Goal: Complete application form

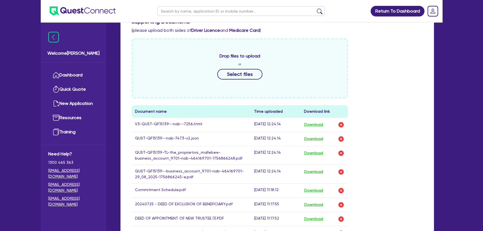
scroll to position [228, 0]
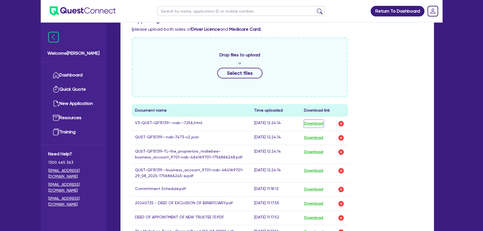
click at [320, 121] on button "Download" at bounding box center [314, 123] width 20 height 7
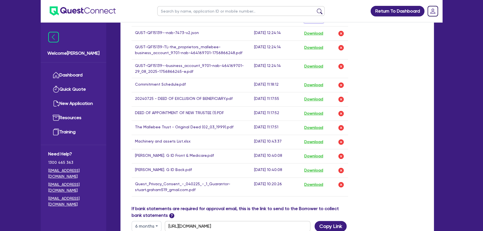
scroll to position [329, 0]
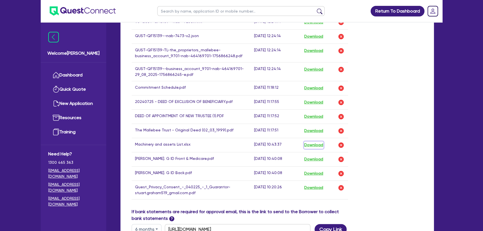
click at [321, 142] on button "Download" at bounding box center [314, 144] width 20 height 7
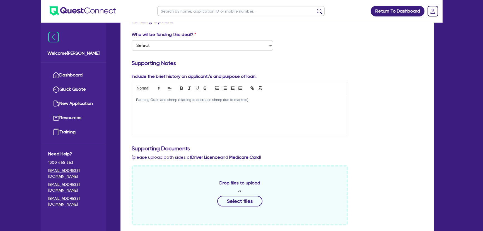
scroll to position [50, 0]
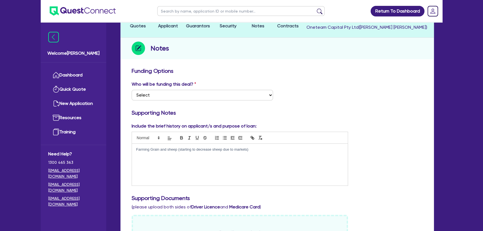
click at [252, 153] on div "Farming Grain and sheep (starting to decrease sheep due to markets)" at bounding box center [240, 165] width 216 height 42
click at [136, 148] on p "Farming Grain and sheep (starting to decrease sheep due to markets)" at bounding box center [239, 149] width 207 height 5
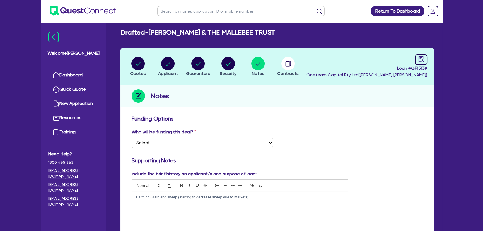
scroll to position [0, 0]
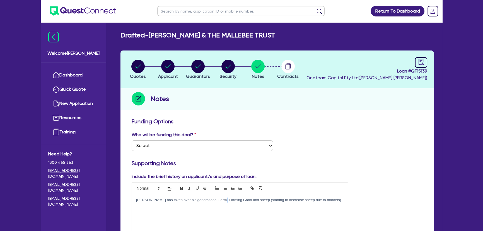
click at [221, 199] on p "Stuart Graham has taken over his generational Farm Farming Grain and sheep (sta…" at bounding box center [239, 199] width 207 height 5
drag, startPoint x: 236, startPoint y: 204, endPoint x: 208, endPoint y: 204, distance: 28.2
click at [208, 204] on p "Stuart Graham has taken over his generational Farm from his Father approximatel…" at bounding box center [239, 204] width 207 height 15
copy p "neuromotors deadse"
click at [236, 207] on p "Stuart Graham has taken over his generational Farm from his Father approximatel…" at bounding box center [239, 204] width 207 height 15
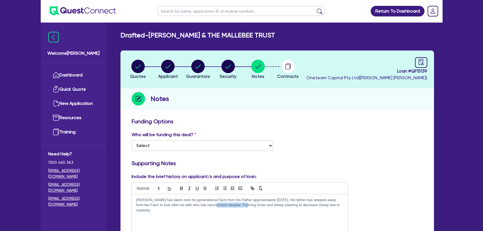
drag, startPoint x: 240, startPoint y: 206, endPoint x: 208, endPoint y: 204, distance: 32.1
click at [208, 204] on p "Stuart Graham has taken over his generational Farm from his Father approximatel…" at bounding box center [239, 204] width 207 height 15
click at [226, 213] on div "Stuart Graham has taken over his generational Farm from his Father approximatel…" at bounding box center [240, 215] width 216 height 42
click at [243, 205] on p "Stuart Graham has taken over his generational Farm from his Father approximatel…" at bounding box center [239, 204] width 207 height 15
drag, startPoint x: 183, startPoint y: 210, endPoint x: 167, endPoint y: 211, distance: 15.6
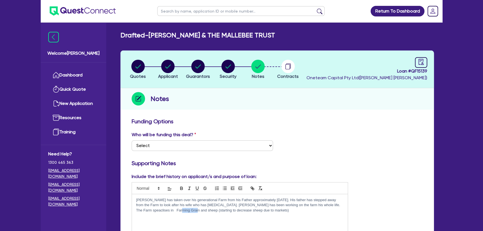
click at [167, 211] on p "Stuart Graham has taken over his generational Farm from his Father approximatel…" at bounding box center [239, 204] width 207 height 15
drag, startPoint x: 282, startPoint y: 211, endPoint x: 195, endPoint y: 212, distance: 86.7
click at [195, 212] on p "Stuart Graham has taken over his generational Farm from his Father approximatel…" at bounding box center [239, 204] width 207 height 15
click at [196, 209] on p "Stuart Graham has taken over his generational Farm from his Father approximatel…" at bounding box center [239, 204] width 207 height 15
click at [202, 210] on p "Stuart Graham has taken over his generational Farm from his Father approximatel…" at bounding box center [239, 204] width 207 height 15
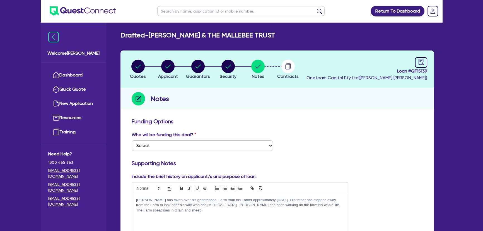
click at [194, 211] on p "Stuart Graham has taken over his generational Farm from his Father approximatel…" at bounding box center [239, 204] width 207 height 15
click at [217, 213] on p at bounding box center [239, 215] width 207 height 5
click at [215, 211] on p "Stuart Graham has taken over his generational Farm from his Father approximatel…" at bounding box center [239, 204] width 207 height 15
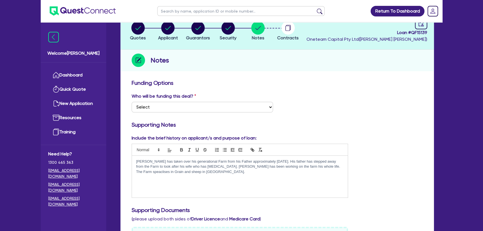
scroll to position [25, 0]
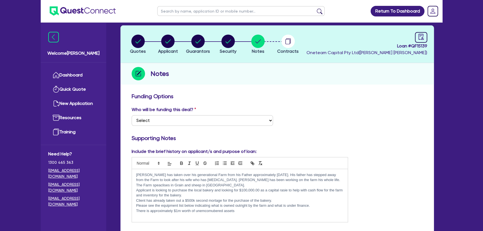
drag, startPoint x: 245, startPoint y: 212, endPoint x: 194, endPoint y: 210, distance: 51.3
click at [194, 210] on p "There is approximately $1m worth of unemcomubered assets" at bounding box center [239, 210] width 207 height 5
copy p "unemcomubered assets"
click at [243, 208] on p "There is approximately $1m worth of unemcomubered assets" at bounding box center [239, 210] width 207 height 5
click at [236, 212] on p "There is approximately $1m worth of unemcomubered assets" at bounding box center [239, 210] width 207 height 5
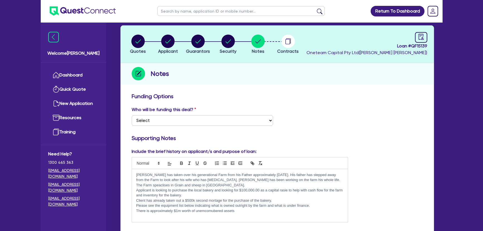
click at [238, 211] on p "There is approximately $1m worth of unemcomubered assets" at bounding box center [239, 210] width 207 height 5
drag, startPoint x: 238, startPoint y: 211, endPoint x: 203, endPoint y: 209, distance: 34.9
click at [203, 209] on p "There is approximately $1m worth of unemcomubered assets" at bounding box center [239, 210] width 207 height 5
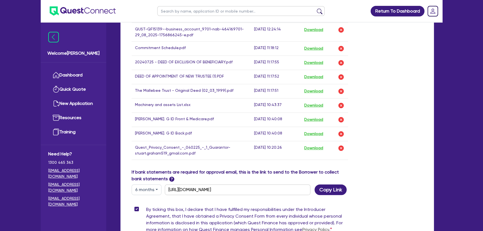
scroll to position [452, 0]
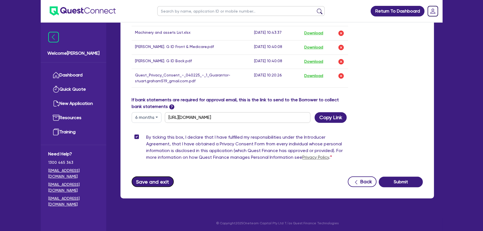
click at [147, 179] on button "Save and exit" at bounding box center [153, 181] width 42 height 11
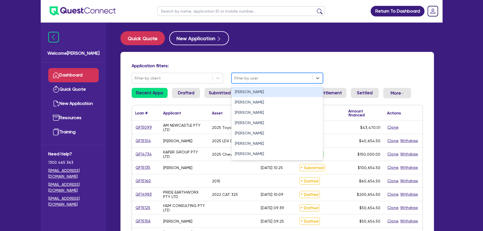
click at [243, 79] on div at bounding box center [272, 78] width 75 height 7
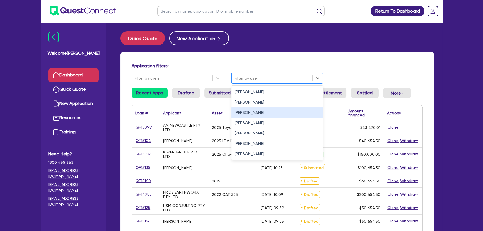
click at [242, 110] on div "Joel Harding" at bounding box center [276, 112] width 91 height 10
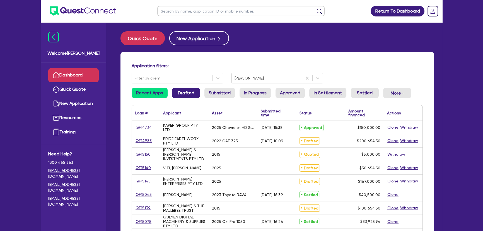
click at [177, 98] on link "Drafted" at bounding box center [186, 93] width 28 height 10
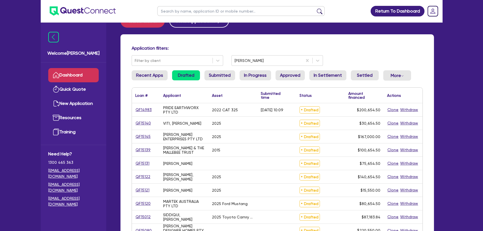
scroll to position [25, 0]
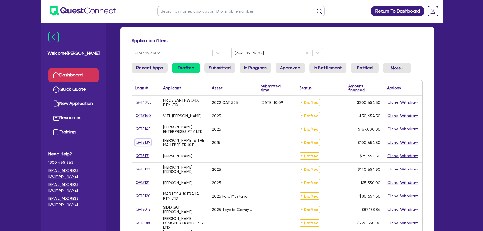
click at [144, 139] on link "QF15139" at bounding box center [143, 142] width 16 height 6
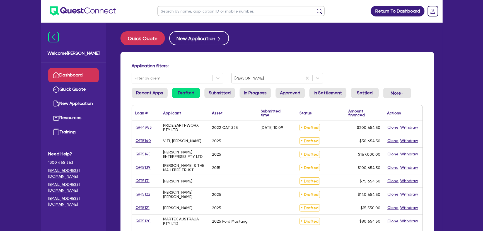
select select "PRIMARY_ASSETS"
select select "YELLOW_GOODS_AND_EXCAVATORS"
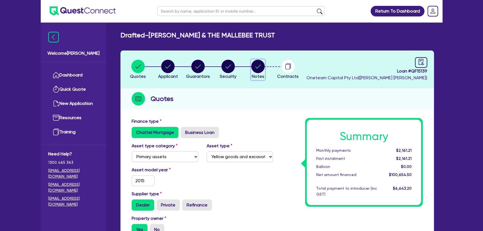
click at [256, 69] on circle "button" at bounding box center [257, 66] width 13 height 13
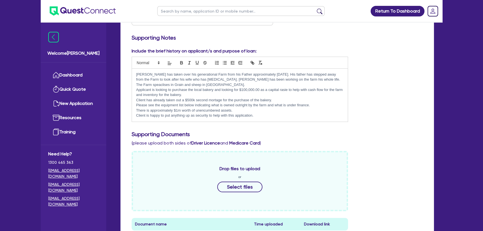
scroll to position [127, 0]
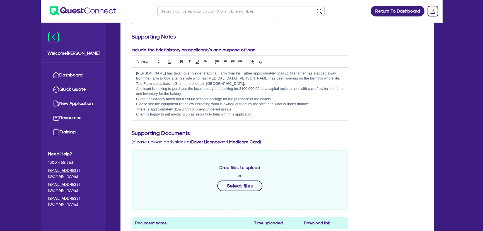
click at [275, 114] on p "Client is happy to put anything up as security to help with this application." at bounding box center [239, 114] width 207 height 5
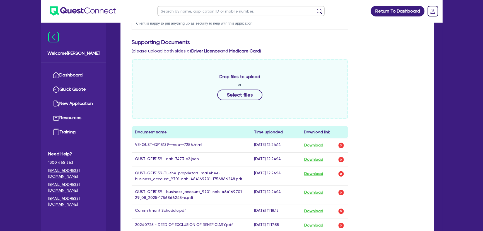
scroll to position [254, 0]
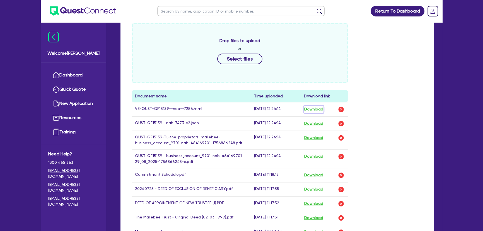
click at [312, 109] on button "Download" at bounding box center [314, 109] width 20 height 7
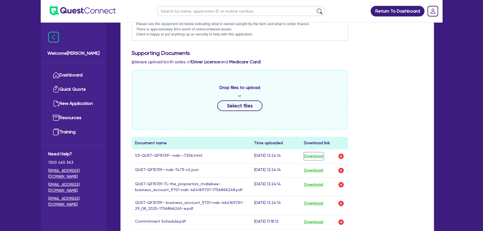
scroll to position [152, 0]
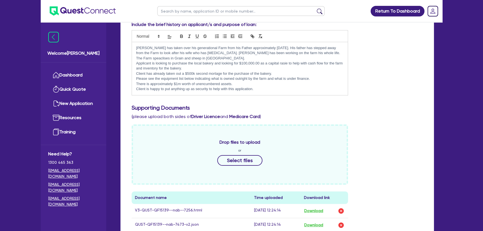
click at [269, 91] on p "Client is happy to put anything up as security to help with this application." at bounding box center [239, 88] width 207 height 5
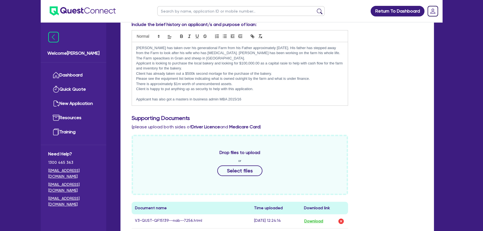
click at [215, 100] on p "Applicant has also got a masters in business admin MBA 2015/16" at bounding box center [239, 99] width 207 height 5
click at [262, 99] on p "Applicant has also got a masters in business admin MBA 2015/16" at bounding box center [239, 99] width 207 height 5
click at [263, 86] on p "Client is happy to put anything up as security to help with this application." at bounding box center [239, 88] width 207 height 5
click at [161, 95] on p at bounding box center [239, 94] width 207 height 5
click at [280, 88] on p "Client is happy to put anything up as security to help with this application." at bounding box center [239, 88] width 207 height 5
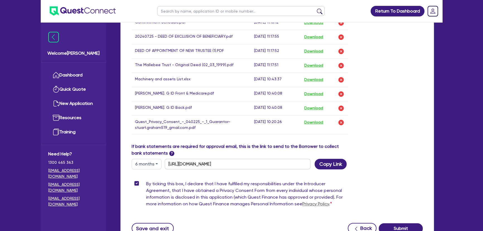
scroll to position [463, 0]
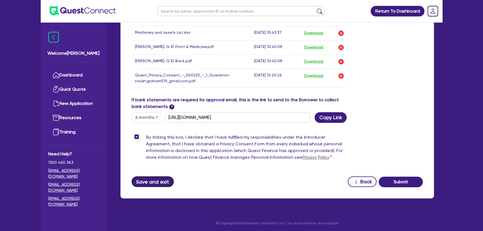
click at [148, 181] on button "Save and exit" at bounding box center [153, 181] width 42 height 11
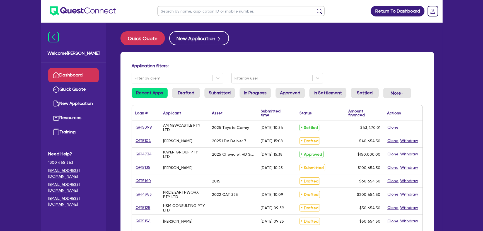
click at [257, 72] on div "Application filters: Filter by client Filter by user" at bounding box center [277, 73] width 300 height 20
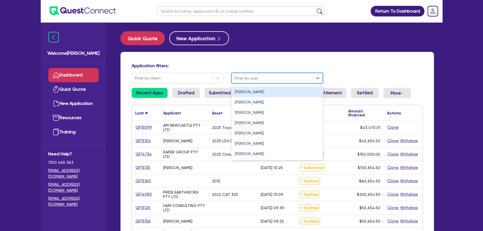
click at [259, 78] on div at bounding box center [272, 78] width 75 height 7
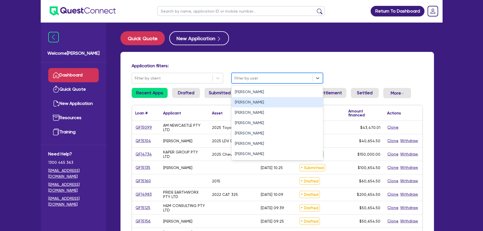
click at [255, 109] on div "Joel Harding" at bounding box center [276, 112] width 91 height 10
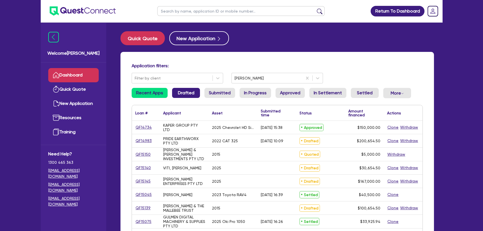
click at [184, 94] on link "Drafted" at bounding box center [186, 93] width 28 height 10
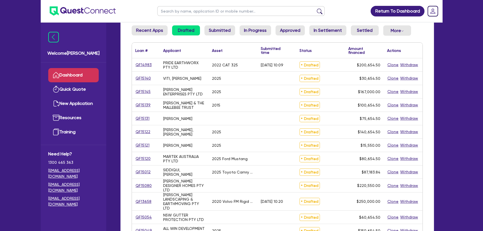
scroll to position [76, 0]
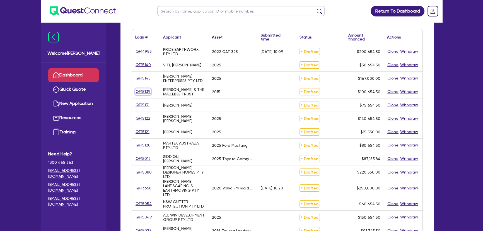
click at [145, 91] on link "QF15139" at bounding box center [143, 91] width 16 height 6
select select "PRIMARY_ASSETS"
select select "YELLOW_GOODS_AND_EXCAVATORS"
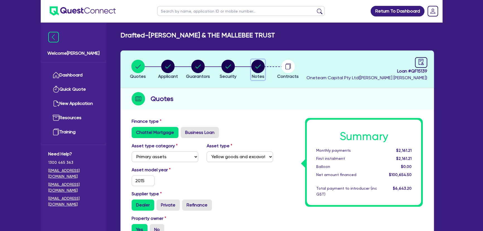
click at [260, 67] on circle "button" at bounding box center [257, 66] width 13 height 13
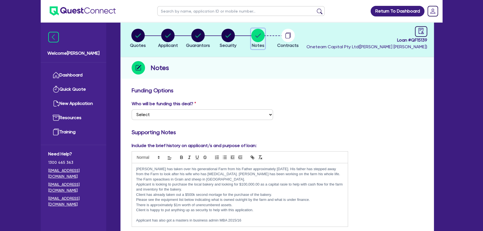
scroll to position [177, 0]
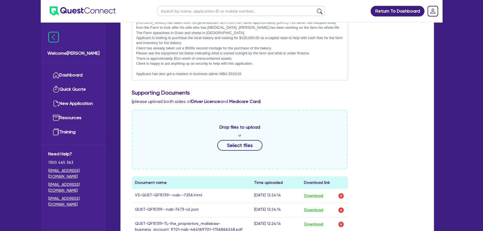
click at [245, 71] on p "Applicant has also got a masters in business admin MBA 2015/16" at bounding box center [239, 73] width 207 height 5
click at [240, 71] on p "Applicant has also got a masters in business admin MBA 2015/16" at bounding box center [239, 73] width 207 height 5
click at [231, 68] on p at bounding box center [239, 68] width 207 height 5
click at [268, 75] on p "Applicant has also got a masters in business admin MBA 2015/16" at bounding box center [239, 73] width 207 height 5
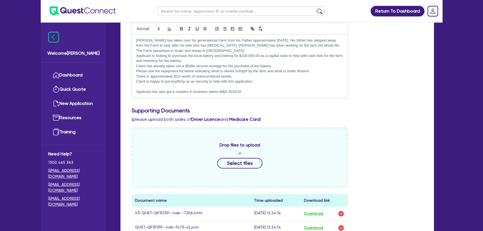
scroll to position [152, 0]
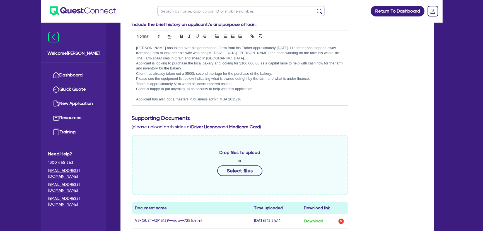
click at [216, 65] on p "Applicant is looking to purchase the local bakery and looking for $100,000.00 a…" at bounding box center [239, 66] width 207 height 10
click at [211, 69] on p "Applicant is looking to purchase the local bakery and looking for $100,000.00 a…" at bounding box center [239, 66] width 207 height 10
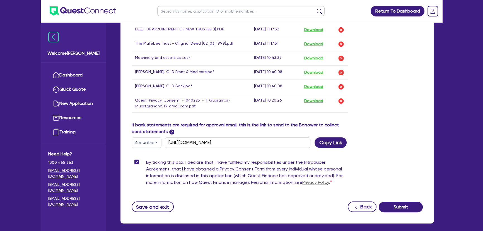
scroll to position [463, 0]
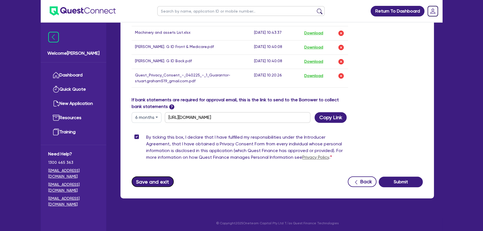
click at [160, 184] on button "Save and exit" at bounding box center [153, 181] width 42 height 11
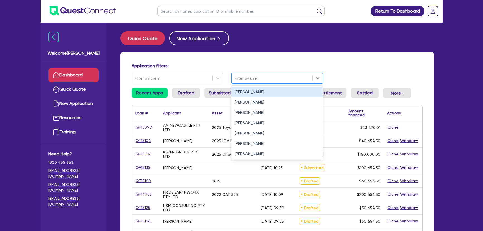
click at [242, 75] on div at bounding box center [272, 78] width 75 height 7
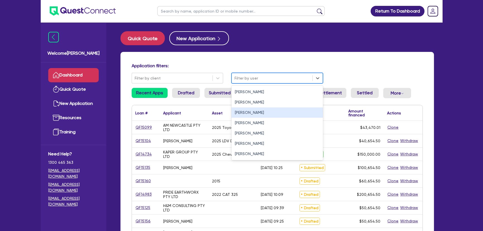
click at [242, 117] on div "Joel Harding" at bounding box center [276, 112] width 91 height 10
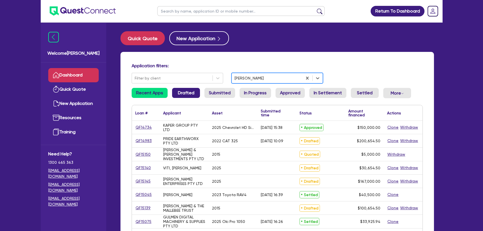
click at [180, 96] on link "Drafted" at bounding box center [186, 93] width 28 height 10
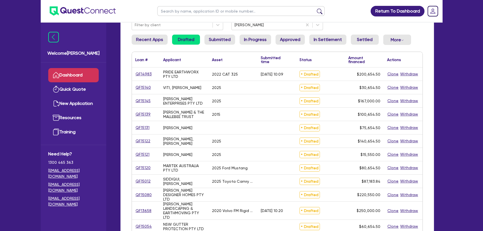
scroll to position [50, 0]
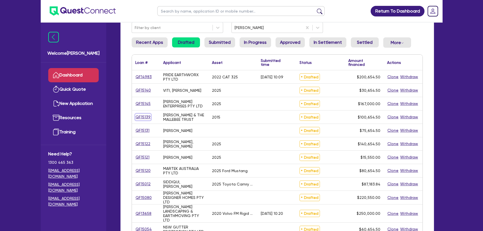
click at [144, 114] on link "QF15139" at bounding box center [143, 117] width 16 height 6
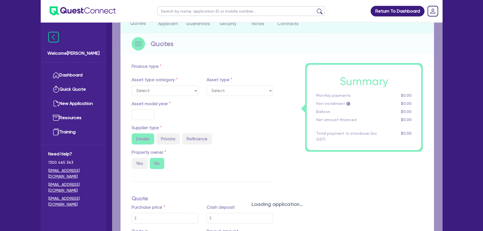
select select "PRIMARY_ASSETS"
type input "2015"
radio input "true"
type input "100,000"
type input "6"
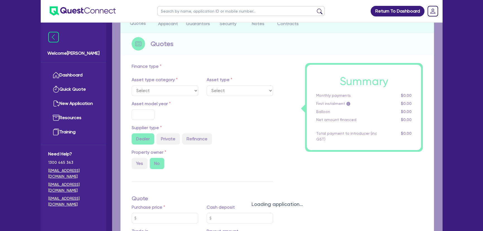
type input "6,039.27"
type input "8"
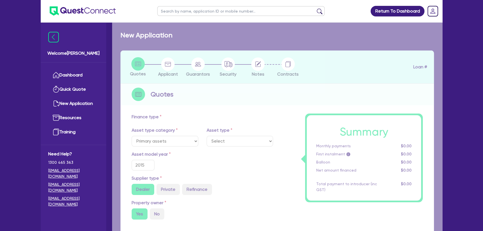
select select "YELLOW_GOODS_AND_EXCAVATORS"
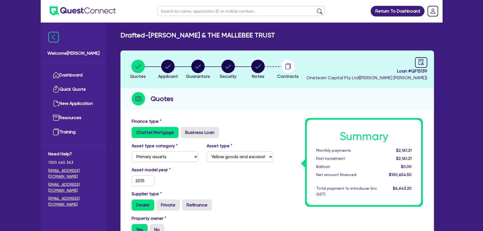
click at [269, 61] on li "Notes" at bounding box center [258, 69] width 30 height 20
click at [259, 62] on circle "button" at bounding box center [257, 66] width 13 height 13
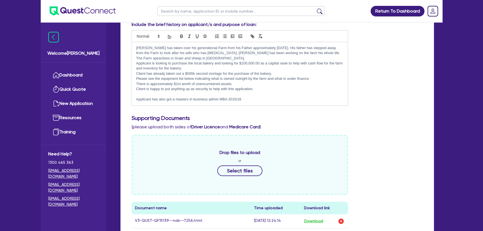
scroll to position [228, 0]
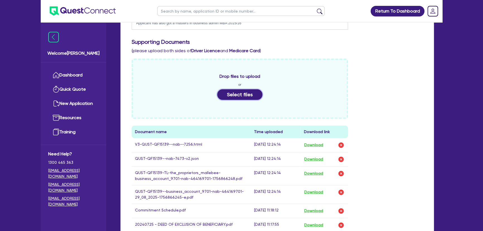
click at [238, 97] on button "Select files" at bounding box center [239, 94] width 45 height 11
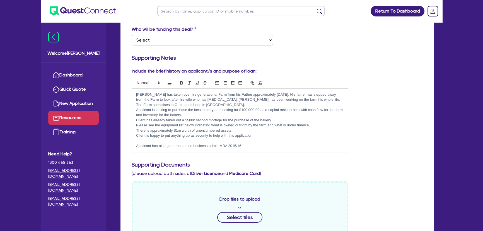
scroll to position [101, 0]
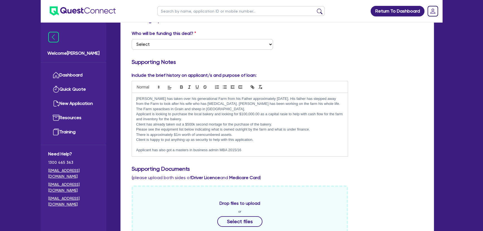
click at [351, 151] on div "Include the brief history on applicant/s and purpose of loan: Stuart Graham has…" at bounding box center [239, 114] width 225 height 85
click at [196, 120] on p "Applicant is looking to purchase the local bakery and looking for $100,000.00 a…" at bounding box center [239, 117] width 207 height 10
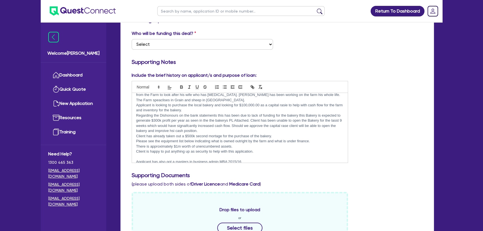
scroll to position [14, 0]
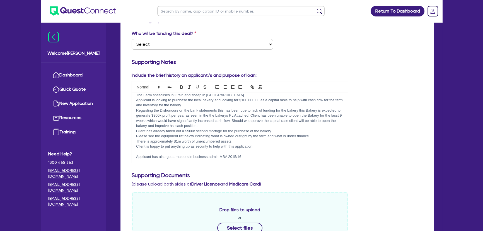
click at [259, 151] on p at bounding box center [239, 151] width 207 height 5
click at [255, 160] on div "Stuart Graham has taken over his generational Farm from his Father approximatel…" at bounding box center [240, 128] width 216 height 70
click at [220, 156] on p "Applicant has also got a masters in business admin MBA 2015/16" at bounding box center [239, 156] width 207 height 5
click at [260, 156] on p "Applicant has also got a masters in business admin MBA 2015/16" at bounding box center [239, 156] width 207 height 5
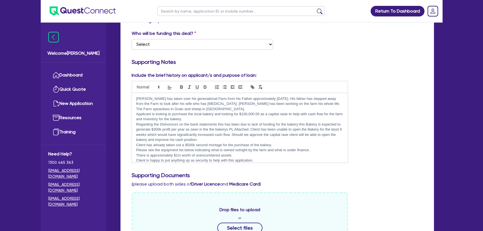
drag, startPoint x: 261, startPoint y: 146, endPoint x: 134, endPoint y: 91, distance: 137.5
click at [134, 91] on div "Stuart Graham has taken over his generational Farm from his Father approximatel…" at bounding box center [240, 122] width 216 height 82
copy div "Stuart Graham has taken over his generational Farm from his Father approximatel…"
drag, startPoint x: 270, startPoint y: 163, endPoint x: 263, endPoint y: 154, distance: 11.2
click at [270, 162] on div "Include the brief history on applicant/s and purpose of loan: Stuart Graham has…" at bounding box center [277, 119] width 300 height 95
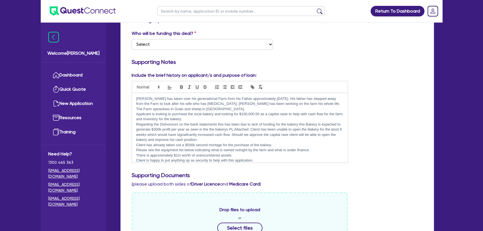
drag, startPoint x: 262, startPoint y: 148, endPoint x: 113, endPoint y: 91, distance: 159.7
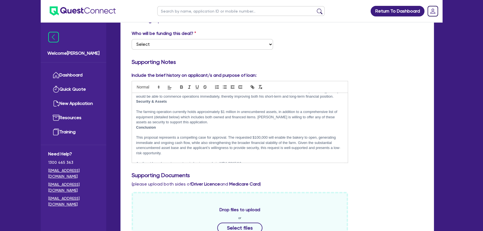
scroll to position [91, 0]
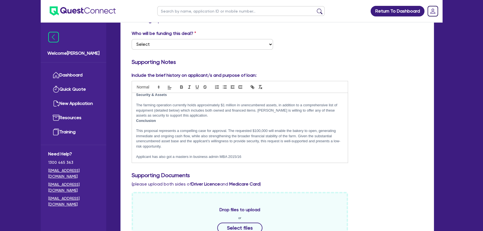
click at [201, 149] on p at bounding box center [239, 151] width 207 height 5
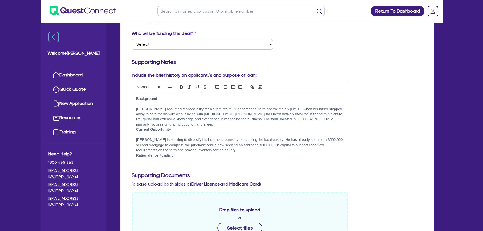
click at [228, 125] on p "Stuart Graham assumed responsibility for his family’s multi-generational farm a…" at bounding box center [239, 117] width 207 height 21
click at [137, 129] on strong "Current Opportunity" at bounding box center [153, 129] width 35 height 4
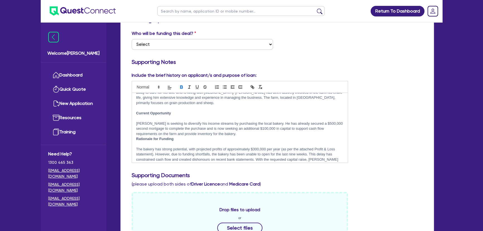
scroll to position [50, 0]
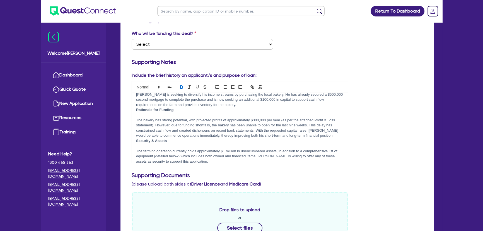
click at [136, 109] on div "Background Stuart Graham assumed responsibility for his family’s multi-generati…" at bounding box center [240, 128] width 216 height 70
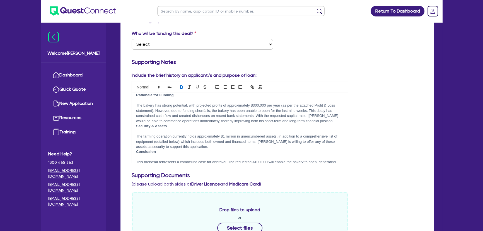
scroll to position [101, 0]
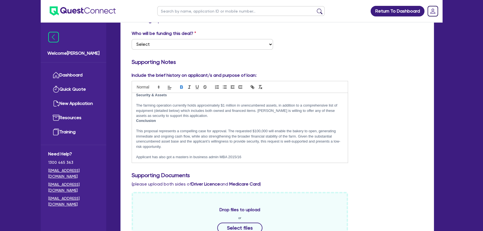
click at [136, 96] on strong "Security & Assets" at bounding box center [151, 95] width 31 height 4
click at [135, 119] on div "Background Stuart Graham assumed responsibility for his family’s multi-generati…" at bounding box center [240, 128] width 216 height 70
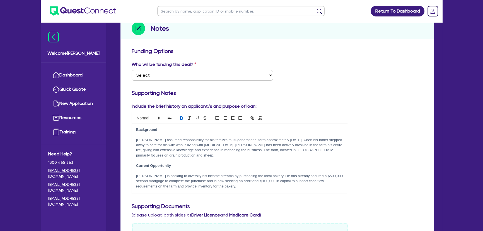
scroll to position [25, 0]
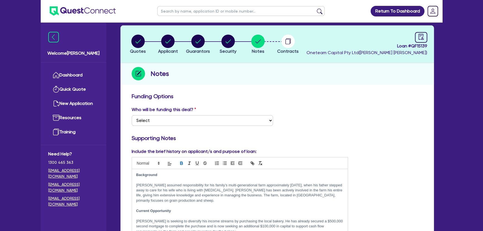
click at [148, 180] on p at bounding box center [239, 179] width 207 height 5
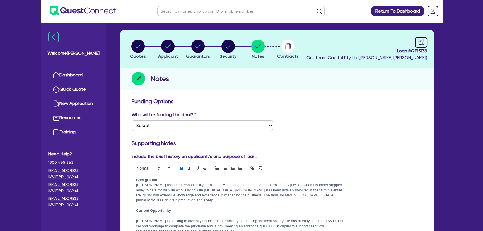
click at [141, 214] on p at bounding box center [239, 215] width 207 height 5
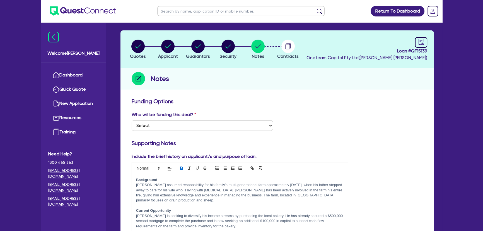
scroll to position [50, 0]
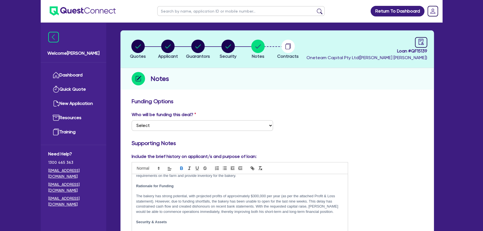
click at [151, 192] on p at bounding box center [239, 191] width 207 height 5
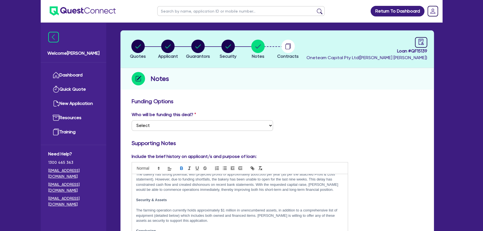
scroll to position [76, 0]
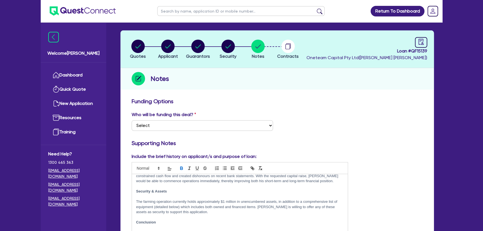
click at [144, 197] on p at bounding box center [239, 196] width 207 height 5
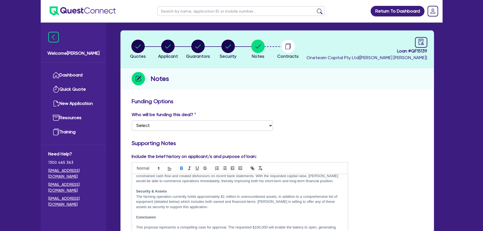
click at [142, 221] on p at bounding box center [239, 222] width 207 height 5
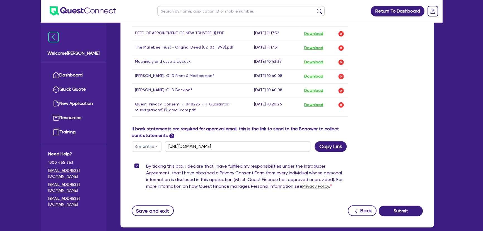
scroll to position [483, 0]
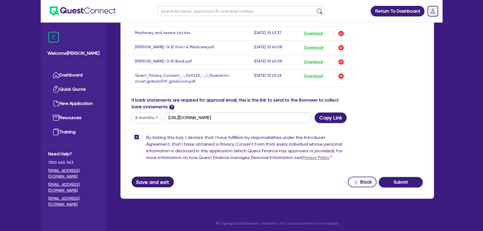
click at [161, 181] on button "Save and exit" at bounding box center [153, 182] width 42 height 11
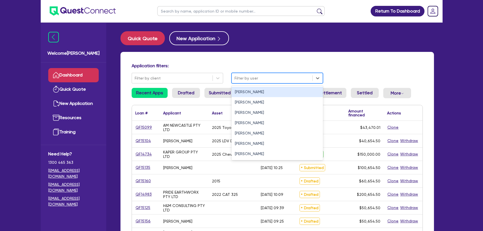
click at [264, 78] on div at bounding box center [272, 78] width 75 height 7
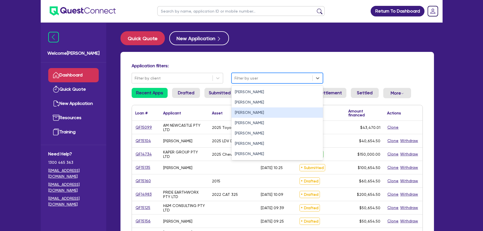
click at [253, 111] on div "Joel Harding" at bounding box center [276, 112] width 91 height 10
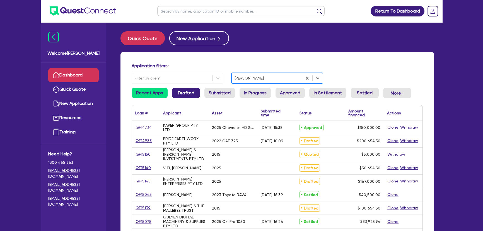
click at [184, 95] on link "Drafted" at bounding box center [186, 93] width 28 height 10
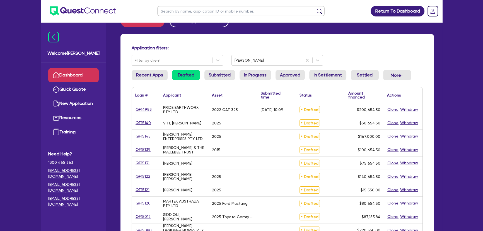
scroll to position [25, 0]
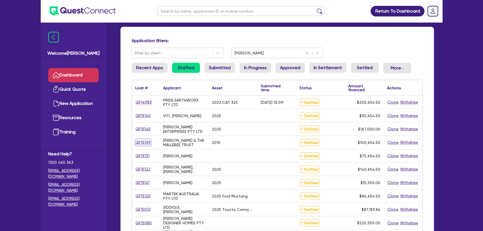
click at [147, 142] on link "QF15139" at bounding box center [143, 142] width 16 height 6
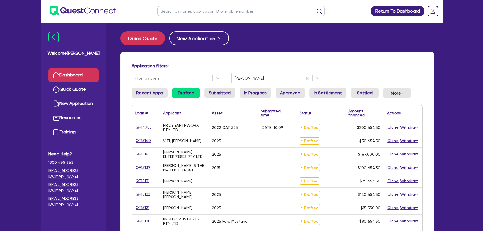
select select "PRIMARY_ASSETS"
select select "YELLOW_GOODS_AND_EXCAVATORS"
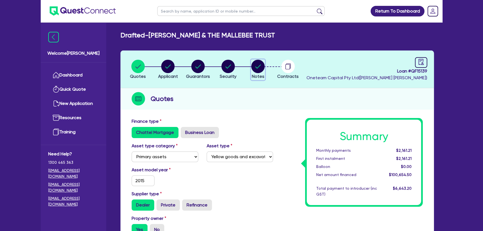
click at [260, 65] on icon "button" at bounding box center [258, 66] width 6 height 4
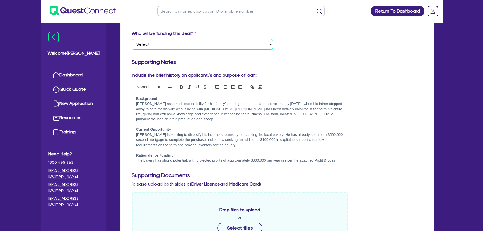
click at [194, 45] on select "Select I want Quest to fund 100% I will fund 100% I will co-fund with Quest Oth…" at bounding box center [202, 44] width 141 height 11
select select "Quest Finance - Own Book"
click at [132, 39] on select "Select I want Quest to fund 100% I will fund 100% I will co-fund with Quest Oth…" at bounding box center [202, 44] width 141 height 11
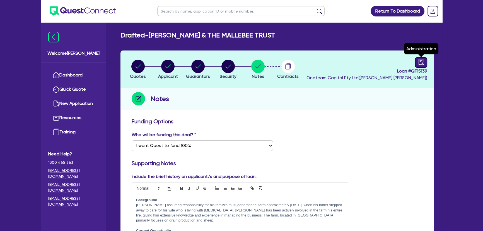
click at [416, 60] on link at bounding box center [421, 62] width 12 height 11
select select "DRAFTED_NEW"
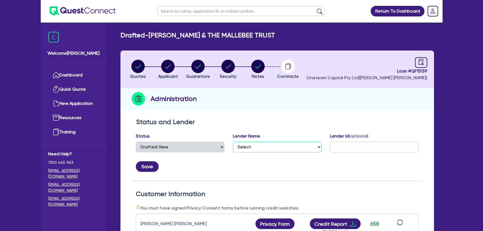
click at [281, 147] on select "Select AAMF AFS Alex Bank Angle Finance Azora Banjo BigStone BOQ Finance Brande…" at bounding box center [277, 147] width 89 height 11
select select "Quest Finance - Platform Funding"
click at [233, 142] on select "Select AAMF AFS Alex Bank Angle Finance Azora Banjo BigStone BOQ Finance Brande…" at bounding box center [277, 147] width 89 height 11
click at [155, 166] on button "Save" at bounding box center [147, 166] width 23 height 11
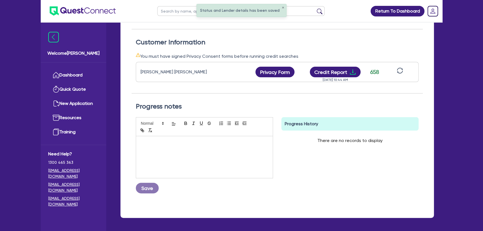
scroll to position [152, 0]
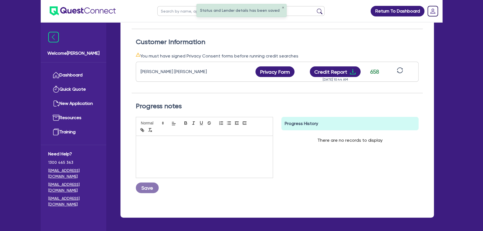
click at [199, 148] on div at bounding box center [204, 157] width 137 height 42
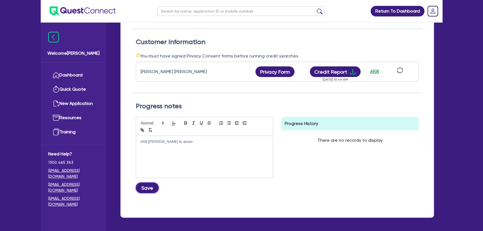
drag, startPoint x: 150, startPoint y: 190, endPoint x: 164, endPoint y: 185, distance: 15.1
click at [150, 190] on button "Save" at bounding box center [147, 187] width 23 height 11
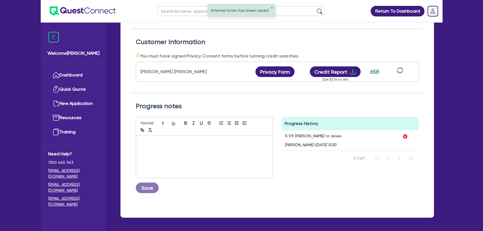
scroll to position [0, 0]
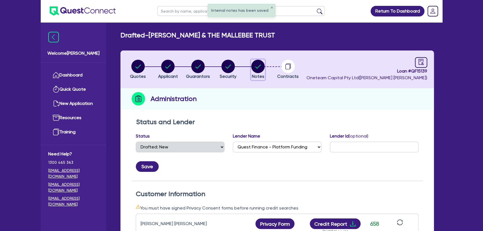
click at [264, 69] on icon "button" at bounding box center [257, 66] width 13 height 13
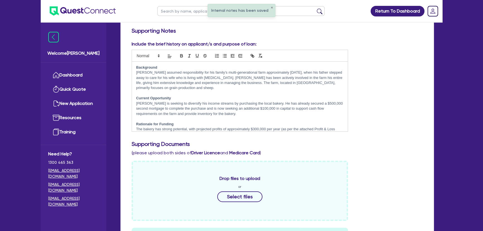
scroll to position [76, 0]
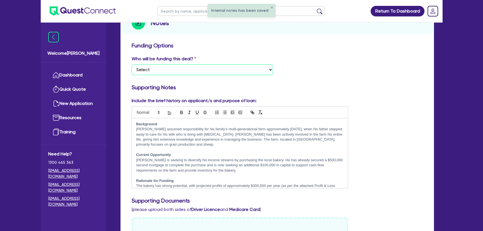
click at [210, 71] on select "Select I want Quest to fund 100% I will fund 100% I will co-fund with Quest Oth…" at bounding box center [202, 69] width 141 height 11
select select "Quest Finance - Own Book"
click at [132, 64] on select "Select I want Quest to fund 100% I will fund 100% I will co-fund with Quest Oth…" at bounding box center [202, 69] width 141 height 11
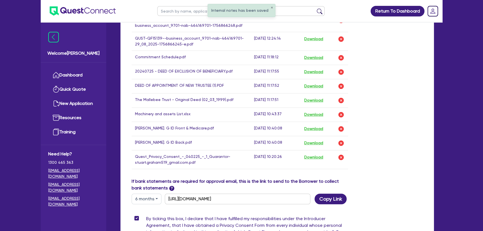
scroll to position [456, 0]
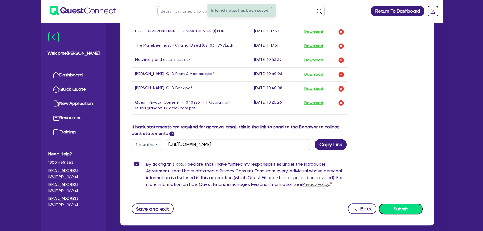
click at [413, 210] on button "Submit" at bounding box center [401, 209] width 44 height 11
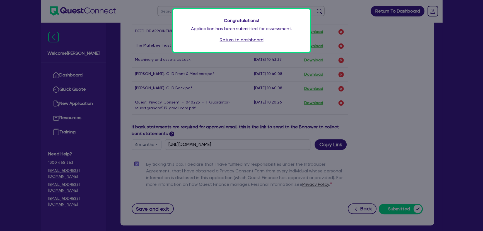
click at [259, 42] on link "Return to dashboard" at bounding box center [242, 40] width 44 height 7
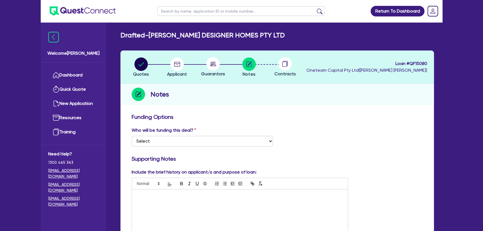
click at [95, 13] on img at bounding box center [83, 10] width 66 height 9
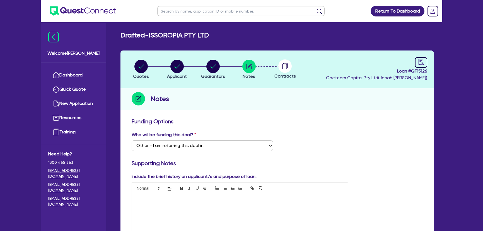
select select "Other"
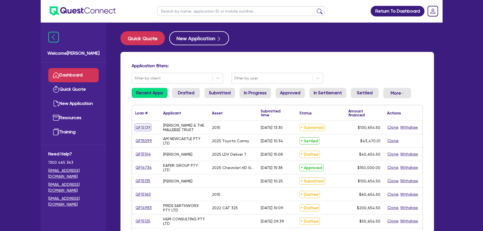
click at [142, 127] on link "QF15139" at bounding box center [143, 127] width 16 height 6
select select "PRIMARY_ASSETS"
select select "YELLOW_GOODS_AND_EXCAVATORS"
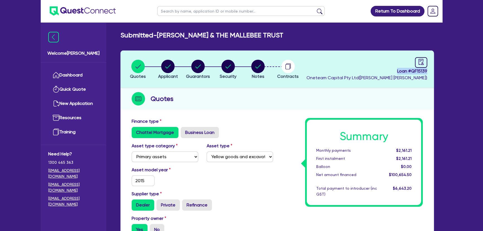
drag, startPoint x: 393, startPoint y: 72, endPoint x: 438, endPoint y: 72, distance: 45.2
copy span "Loan # QF15139"
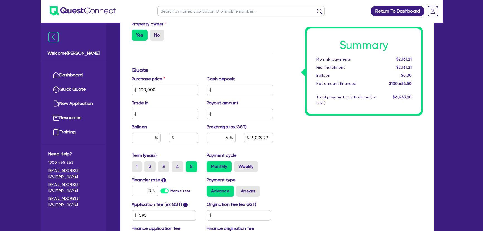
scroll to position [203, 0]
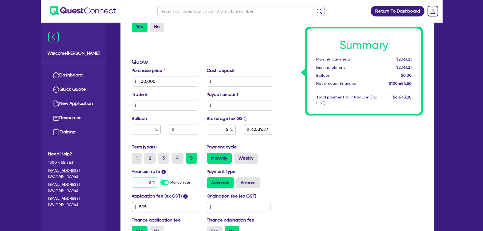
click at [145, 179] on input "8" at bounding box center [145, 182] width 26 height 11
type input "17.95"
type input "100,000"
type input "6,039.27"
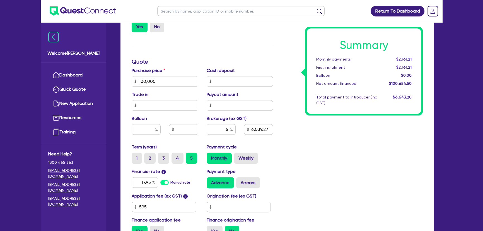
click at [360, 176] on div "Summary Monthly payments $2,161.21 First instalment $2,161.21 Balloon $0.00 Net…" at bounding box center [352, 78] width 150 height 326
type input "100,000"
type input "6,039.27"
click at [227, 128] on input "6" at bounding box center [221, 129] width 29 height 11
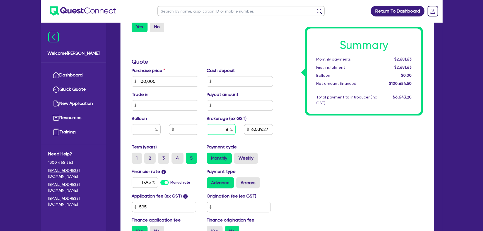
type input "8"
type input "100,000"
type input "6,039.27"
click at [317, 151] on div "Summary Monthly payments Calculating... First instalment Calculating... Balloon…" at bounding box center [352, 78] width 150 height 326
type input "100,000"
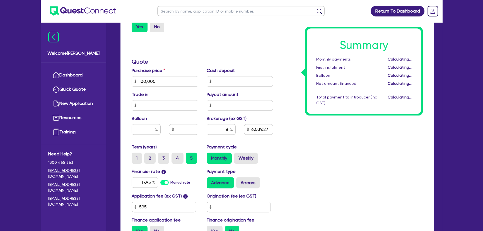
type input "8,052.36"
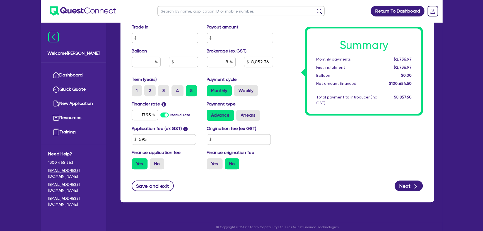
scroll to position [275, 0]
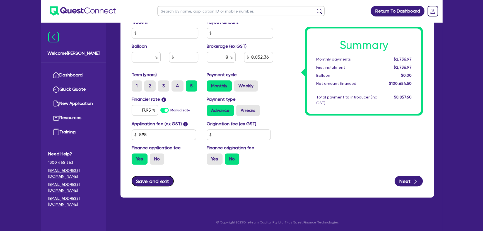
click at [158, 178] on button "Save and exit" at bounding box center [153, 181] width 42 height 11
type input "100,000"
type input "8,052.36"
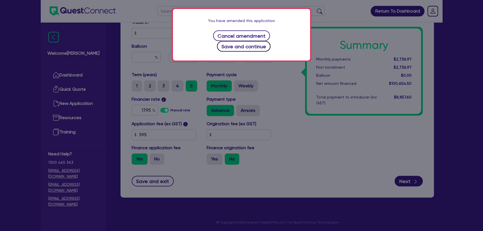
click at [271, 41] on button "Save and continue" at bounding box center [244, 46] width 54 height 11
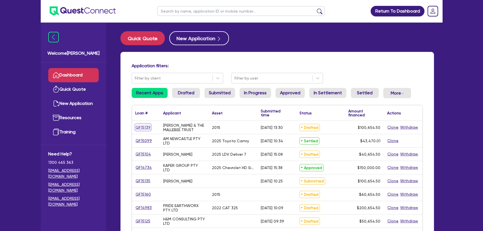
click at [143, 128] on link "QF15139" at bounding box center [143, 127] width 16 height 6
select select "PRIMARY_ASSETS"
select select "YELLOW_GOODS_AND_EXCAVATORS"
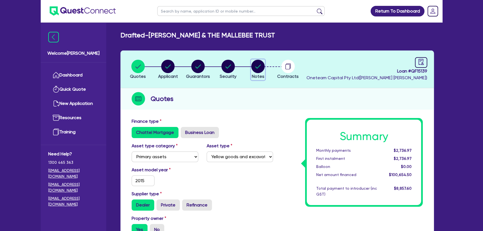
click at [261, 70] on circle "button" at bounding box center [257, 66] width 13 height 13
select select "Quest Finance - Own Book"
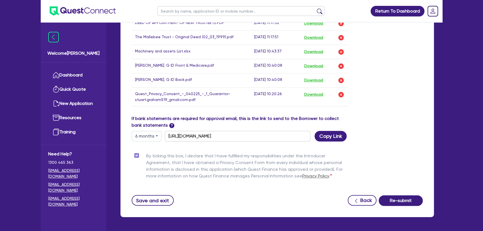
scroll to position [483, 0]
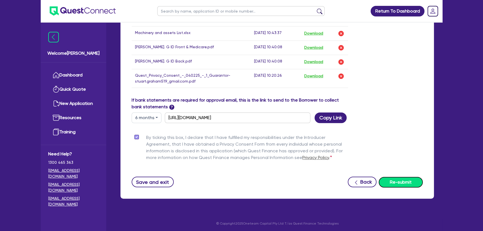
click at [400, 178] on button "Re-submit" at bounding box center [401, 182] width 44 height 11
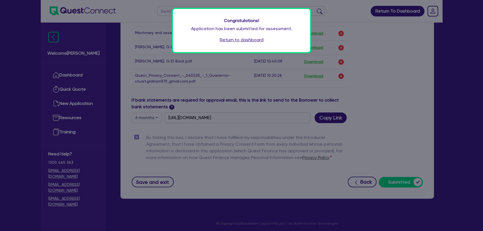
click at [248, 40] on link "Return to dashboard" at bounding box center [242, 40] width 44 height 7
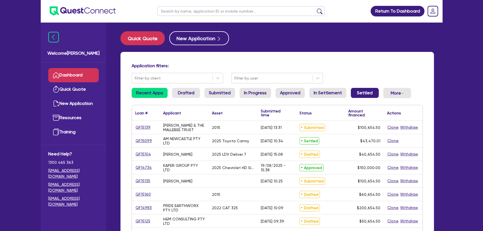
click at [365, 92] on link "Settled" at bounding box center [365, 93] width 28 height 10
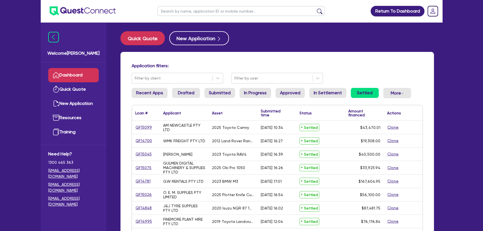
click at [179, 100] on li "Drafted" at bounding box center [186, 95] width 28 height 15
click at [182, 95] on link "Drafted" at bounding box center [186, 93] width 28 height 10
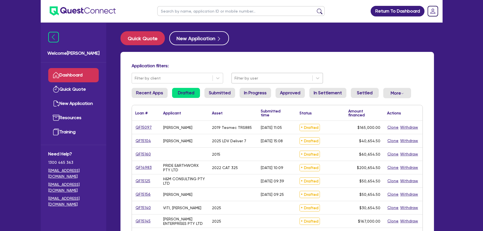
click at [278, 83] on div "Filter by user" at bounding box center [276, 78] width 91 height 11
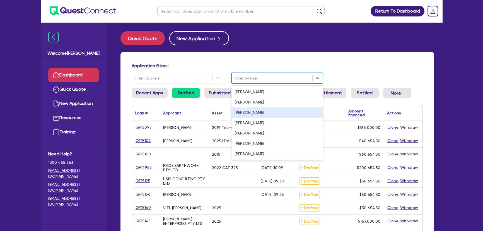
click at [262, 113] on div "Joel Harding" at bounding box center [276, 112] width 91 height 10
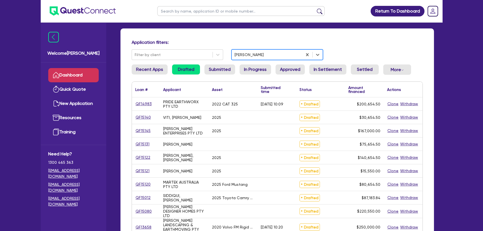
scroll to position [50, 0]
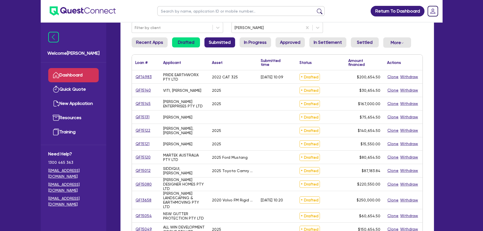
click at [216, 42] on link "Submitted" at bounding box center [219, 42] width 31 height 10
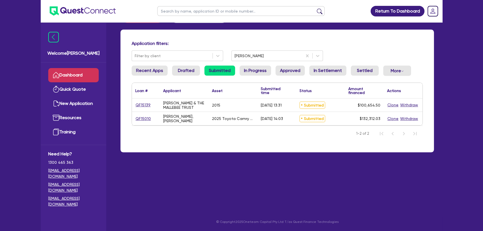
click at [144, 108] on div "QF15139" at bounding box center [146, 104] width 28 height 13
click at [144, 107] on link "QF15139" at bounding box center [143, 105] width 16 height 6
select select "PRIMARY_ASSETS"
select select "YELLOW_GOODS_AND_EXCAVATORS"
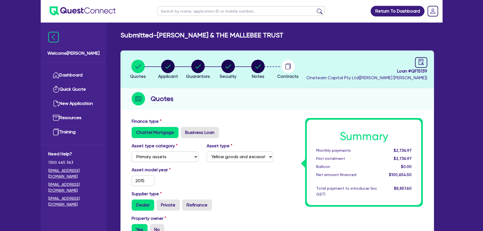
click at [248, 71] on li "Notes" at bounding box center [258, 69] width 30 height 20
click at [254, 69] on circle "button" at bounding box center [257, 66] width 13 height 13
select select "Quest Finance - Own Book"
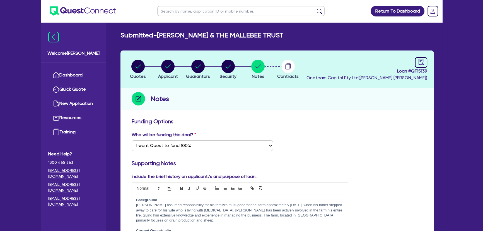
click at [85, 10] on img at bounding box center [83, 10] width 66 height 9
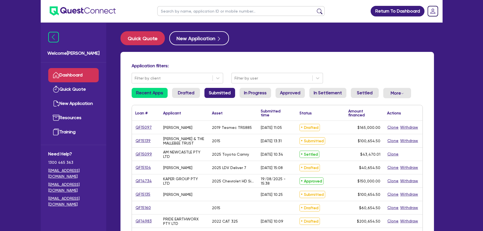
click at [209, 91] on link "Submitted" at bounding box center [219, 93] width 31 height 10
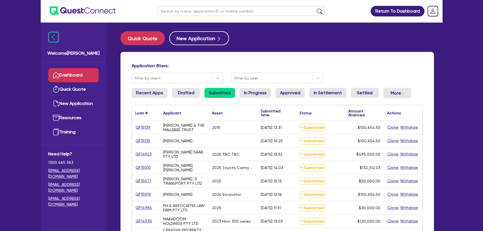
click at [143, 131] on div "QF15139" at bounding box center [146, 127] width 28 height 13
click at [143, 128] on link "QF15139" at bounding box center [143, 127] width 16 height 6
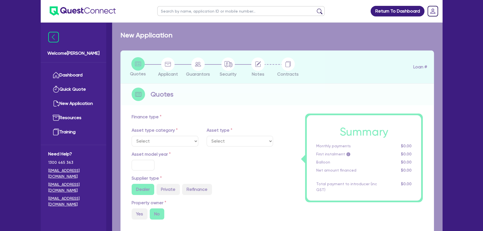
select select "PRIMARY_ASSETS"
type input "2015"
radio input "true"
type input "100,000"
type input "8"
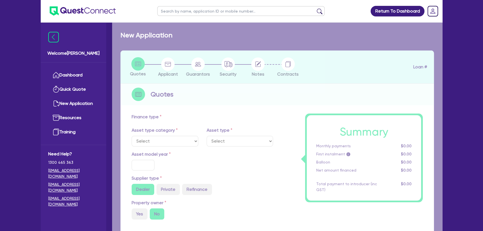
type input "8,052.36"
type input "17.95"
select select "YELLOW_GOODS_AND_EXCAVATORS"
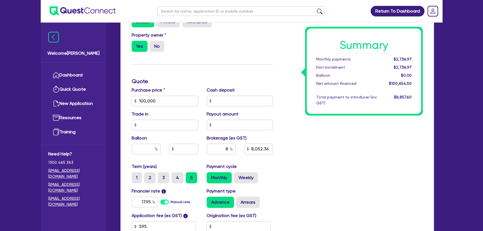
scroll to position [254, 0]
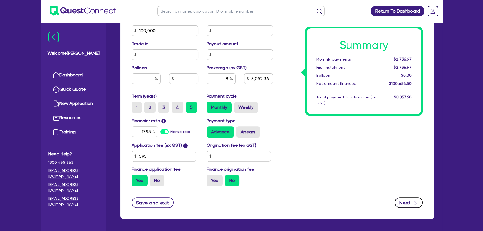
click at [404, 201] on button "Next" at bounding box center [409, 202] width 28 height 11
select select "TRUST"
select select "INDIVIDUAL"
select select "AGRICULTURE"
select select "FARMERS"
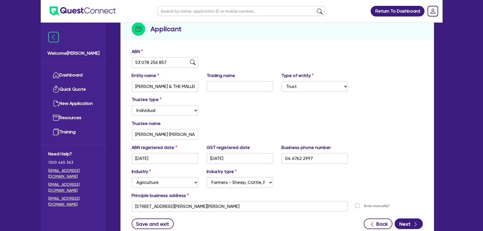
scroll to position [76, 0]
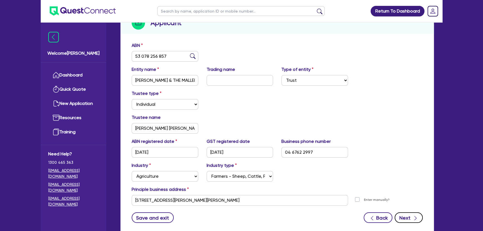
click at [406, 216] on button "Next" at bounding box center [409, 217] width 28 height 11
select select "MR"
select select "WA"
select select "SINGLE"
select select "PROPERTY"
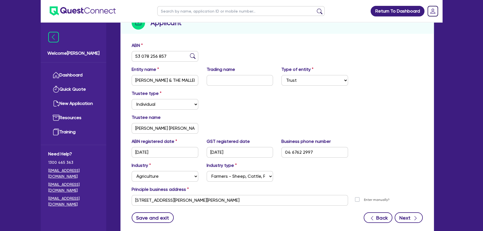
select select "EQUIPMENT"
select select "MORTGAGE"
select select "EQUIPMENT_LOAN"
select select "VEHICLE_LOAN"
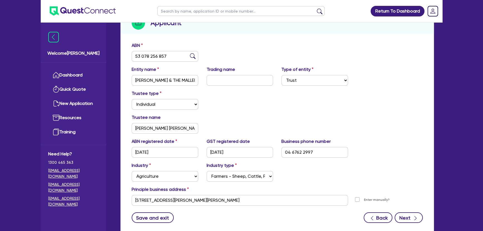
select select "EQUIPMENT_LOAN"
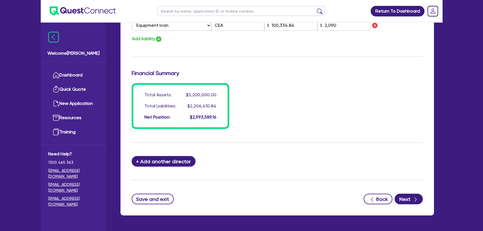
scroll to position [456, 0]
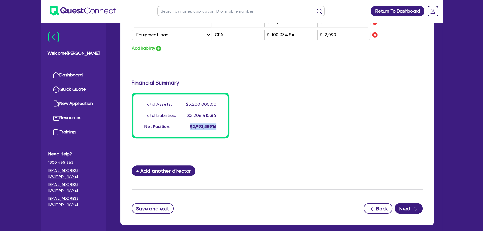
drag, startPoint x: 181, startPoint y: 124, endPoint x: 259, endPoint y: 124, distance: 78.4
click at [259, 124] on div "Total Assets: $5,200,000.00 Total Liabilities: $2,206,410.84 Net Position: $2,9…" at bounding box center [277, 116] width 300 height 46
click at [411, 208] on button "Next" at bounding box center [409, 208] width 28 height 11
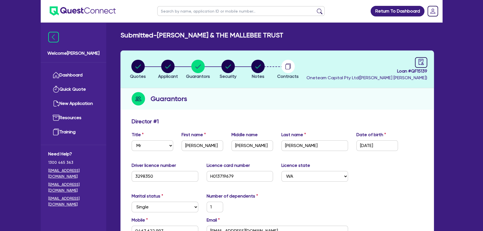
select select "PRIMARY_ASSETS"
select select "YELLOW_GOODS_AND_EXCAVATORS"
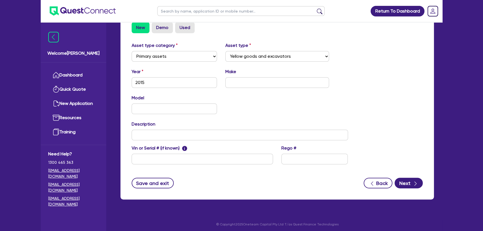
scroll to position [178, 0]
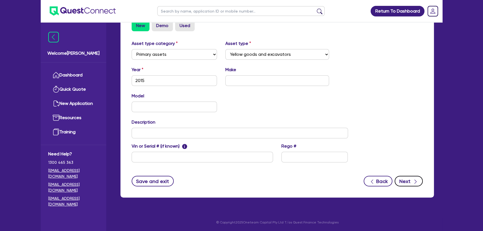
click at [412, 180] on div "button" at bounding box center [415, 181] width 6 height 7
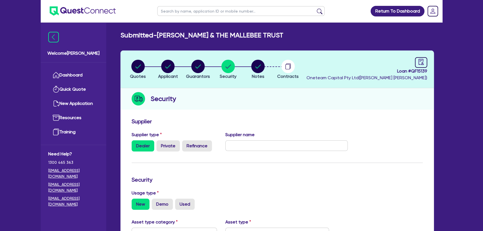
select select "Quest Finance - Own Book"
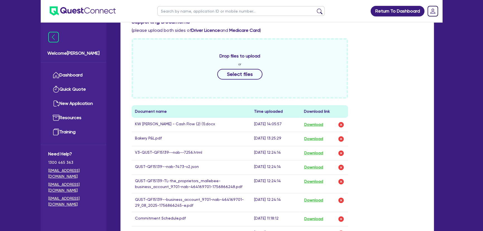
scroll to position [304, 0]
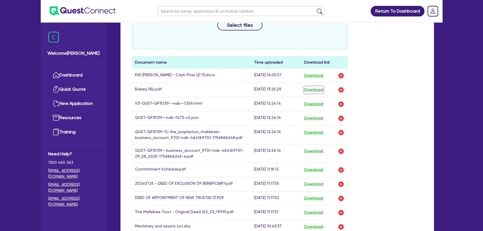
click at [312, 87] on button "Download" at bounding box center [314, 89] width 20 height 7
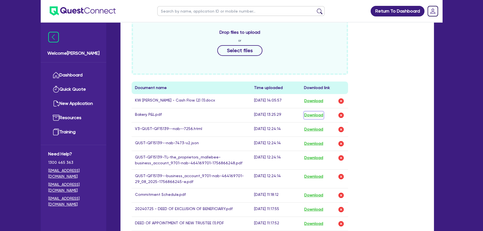
scroll to position [279, 0]
click at [309, 101] on button "Download" at bounding box center [314, 100] width 20 height 7
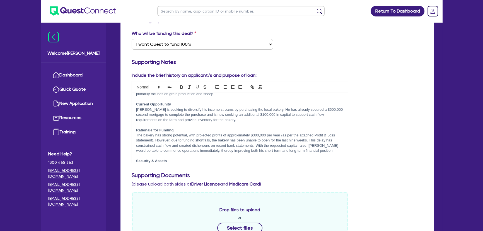
scroll to position [0, 0]
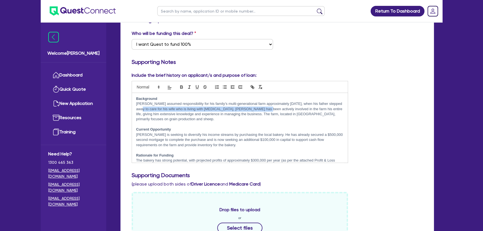
drag, startPoint x: 186, startPoint y: 109, endPoint x: 265, endPoint y: 111, distance: 79.2
click at [265, 111] on p "Stuart Graham assumed responsibility for his family’s multi-generational farm a…" at bounding box center [239, 111] width 207 height 21
click at [245, 120] on p "Stuart Graham assumed responsibility for his family’s multi-generational farm a…" at bounding box center [239, 111] width 207 height 21
drag, startPoint x: 160, startPoint y: 108, endPoint x: 251, endPoint y: 108, distance: 90.9
click at [251, 108] on p "Stuart Graham assumed responsibility for his family’s multi-generational farm a…" at bounding box center [239, 111] width 207 height 21
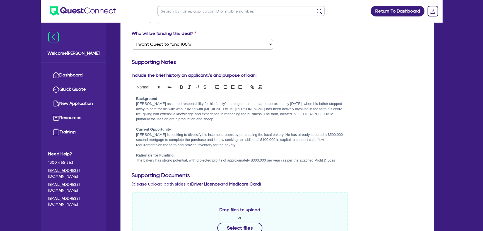
click at [249, 124] on p at bounding box center [239, 124] width 207 height 5
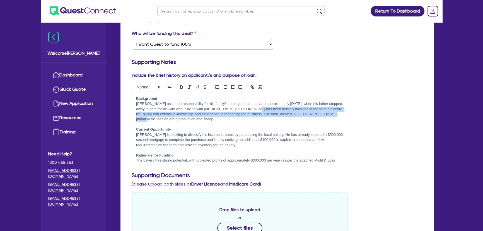
drag, startPoint x: 254, startPoint y: 110, endPoint x: 346, endPoint y: 114, distance: 91.8
click at [346, 114] on div "Background Stuart Graham assumed responsibility for his family’s multi-generati…" at bounding box center [240, 128] width 216 height 70
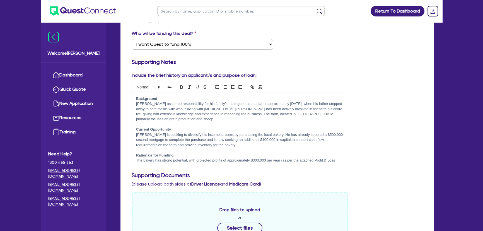
click at [288, 123] on p at bounding box center [239, 124] width 207 height 5
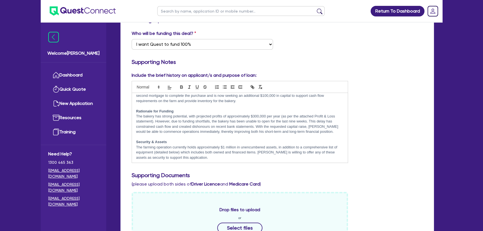
scroll to position [25, 0]
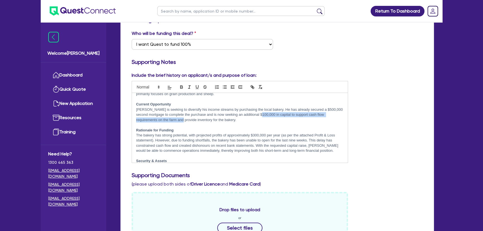
drag, startPoint x: 167, startPoint y: 117, endPoint x: 262, endPoint y: 117, distance: 94.8
click at [262, 117] on p "Stuart is seeking to diversify his income streams by purchasing the local baker…" at bounding box center [239, 114] width 207 height 15
click at [258, 120] on p "Stuart is seeking to diversify his income streams by purchasing the local baker…" at bounding box center [239, 114] width 207 height 15
drag, startPoint x: 307, startPoint y: 108, endPoint x: 346, endPoint y: 107, distance: 39.1
click at [346, 107] on div "Background Stuart Graham assumed responsibility for his family’s multi-generati…" at bounding box center [240, 128] width 216 height 70
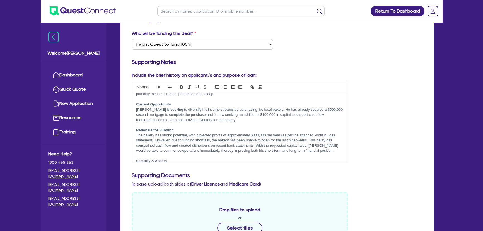
click at [218, 119] on p "Stuart is seeking to diversify his income streams by purchasing the local baker…" at bounding box center [239, 114] width 207 height 15
drag, startPoint x: 236, startPoint y: 117, endPoint x: 260, endPoint y: 119, distance: 23.5
click at [260, 118] on p "Stuart is seeking to diversify his income streams by purchasing the local baker…" at bounding box center [239, 114] width 207 height 15
drag, startPoint x: 223, startPoint y: 112, endPoint x: 295, endPoint y: 115, distance: 72.0
click at [295, 115] on p "Stuart is seeking to diversify his income streams by purchasing the local baker…" at bounding box center [239, 114] width 207 height 15
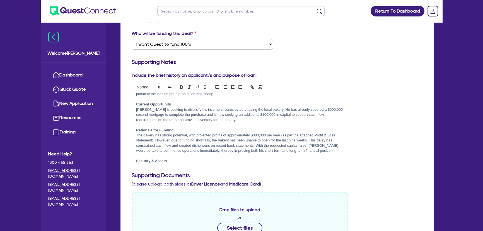
click at [295, 133] on p "The bakery has strong potential, with projected profits of approximately $300,0…" at bounding box center [239, 143] width 207 height 21
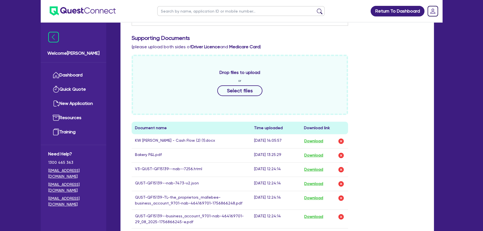
scroll to position [304, 0]
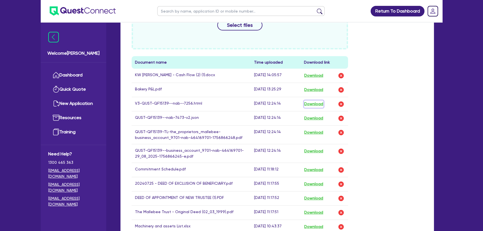
click at [318, 104] on button "Download" at bounding box center [314, 103] width 20 height 7
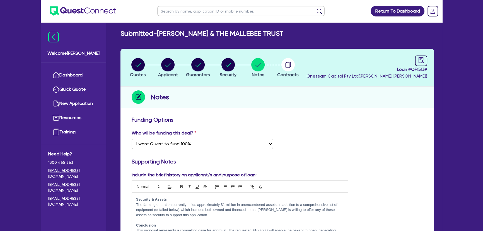
scroll to position [0, 0]
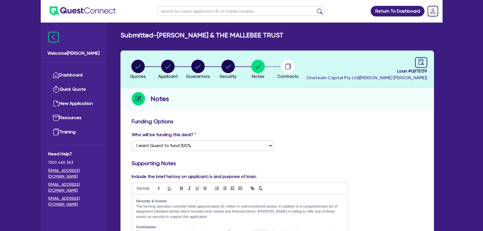
click at [75, 9] on img at bounding box center [83, 10] width 66 height 9
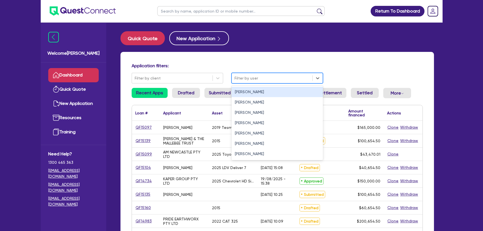
click at [243, 78] on div at bounding box center [272, 78] width 75 height 7
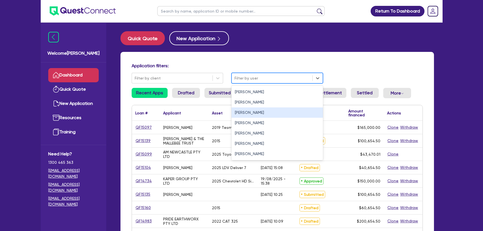
click at [244, 114] on div "Joel Harding" at bounding box center [276, 112] width 91 height 10
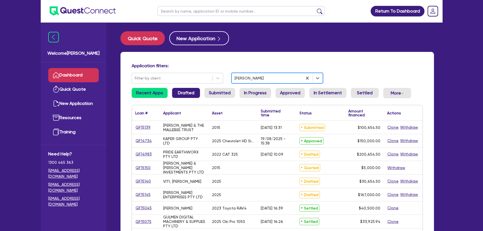
click at [181, 91] on link "Drafted" at bounding box center [186, 93] width 28 height 10
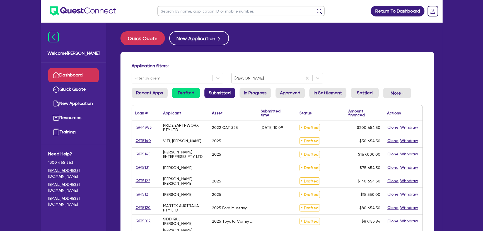
click at [216, 91] on link "Submitted" at bounding box center [219, 93] width 31 height 10
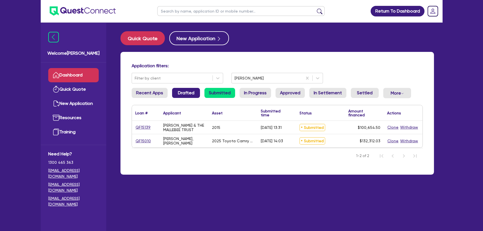
click at [191, 97] on link "Drafted" at bounding box center [186, 93] width 28 height 10
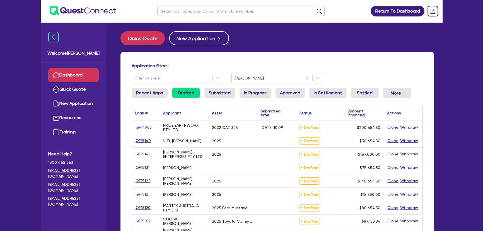
click at [144, 98] on li "Recent Apps" at bounding box center [150, 95] width 36 height 15
click at [150, 97] on link "Recent Apps" at bounding box center [150, 93] width 36 height 10
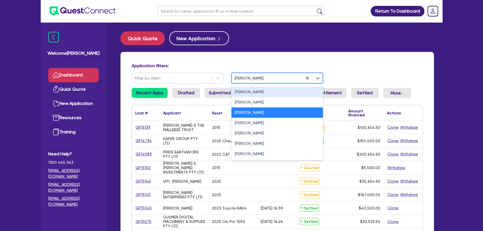
click at [246, 78] on div at bounding box center [267, 78] width 65 height 7
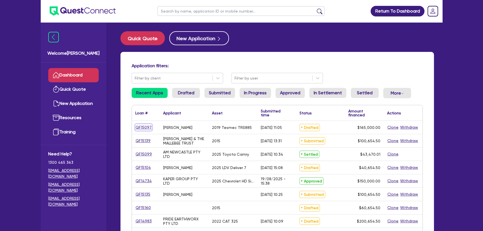
click at [141, 126] on link "QF15097" at bounding box center [143, 127] width 17 height 6
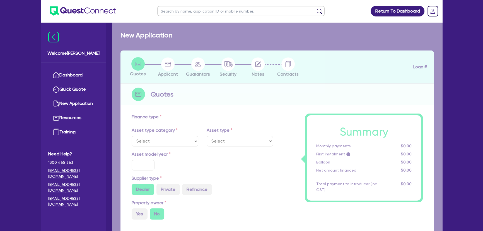
select select "PRIMARY_ASSETS"
type input "2019"
radio input "true"
type input "265,000"
type input "100,000"
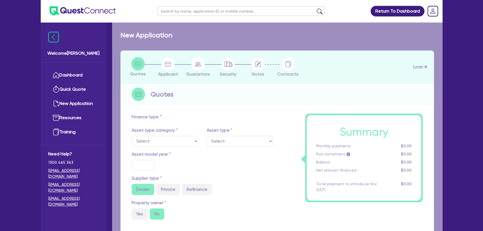
type input "6"
type input "9,900"
type input "10.29"
type input "900"
select select "YELLOW_GOODS_AND_EXCAVATORS"
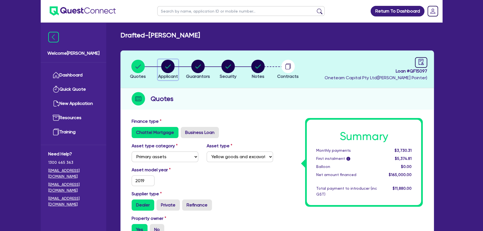
drag, startPoint x: 167, startPoint y: 63, endPoint x: 189, endPoint y: 68, distance: 22.6
click at [167, 64] on circle "button" at bounding box center [167, 66] width 13 height 13
select select "SOLE_TRADER"
select select "BUILDING_CONSTRUCTION"
select select "TRADES_SERVICES_BUSINESSES_GOVERNMENT"
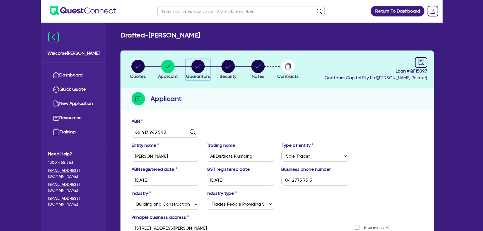
click at [209, 70] on div "button" at bounding box center [198, 66] width 24 height 13
select select "MR"
select select "NSW"
select select "MARRIED"
select select "CASH"
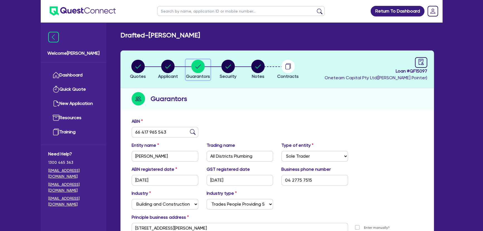
select select "PROPERTY"
select select "VEHICLE"
select select "TRUCK"
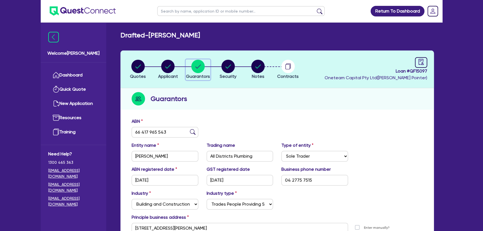
select select "TRUCK"
select select "TRAILER"
select select "EQUIPMENT"
select select "HOUSEHOLD_PERSONAL"
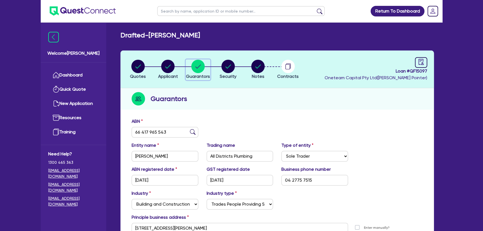
select select "EQUIPMENT"
select select "MORTGAGE"
select select "EQUIPMENT_LOAN"
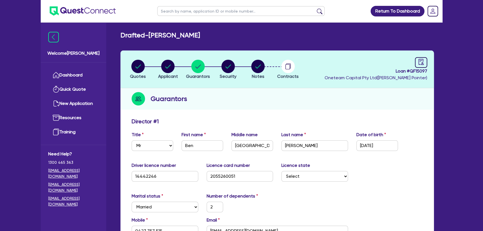
click at [237, 69] on li "Security" at bounding box center [228, 69] width 30 height 20
click at [237, 67] on li "Security" at bounding box center [228, 69] width 30 height 20
click at [264, 67] on circle "button" at bounding box center [257, 66] width 13 height 13
select select "Other"
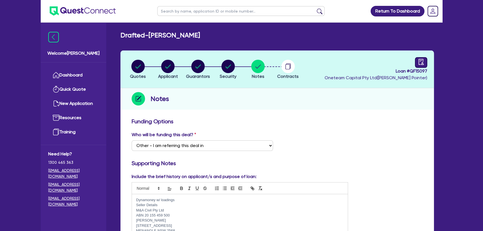
click at [427, 62] on header "Quotes Applicant Guarantors Security Notes Contracts Loan # QF15097 Oneteam Cap…" at bounding box center [276, 69] width 313 height 38
click at [424, 61] on icon "audit" at bounding box center [421, 62] width 6 height 6
select select "DRAFTED_AMENDED"
select select "Dynamoney"
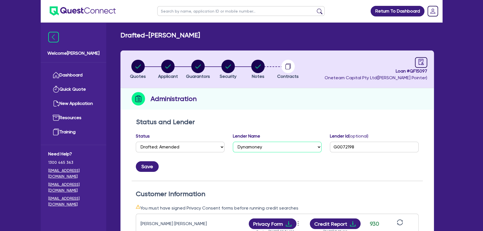
click at [271, 145] on select "Select AAMF AFS Alex Bank Angle Finance Azora Banjo BigStone BOQ Finance Brande…" at bounding box center [277, 147] width 89 height 11
click at [245, 178] on div "Status and Lender Status Select Quoted Drafted: New Drafted: Amended Submitted:…" at bounding box center [277, 149] width 291 height 63
click at [265, 69] on li "Notes" at bounding box center [258, 69] width 30 height 20
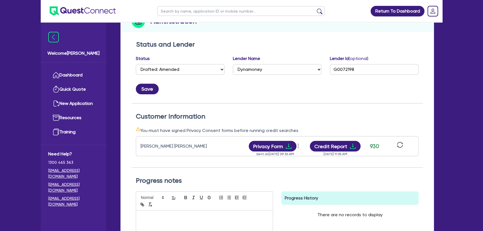
scroll to position [172, 0]
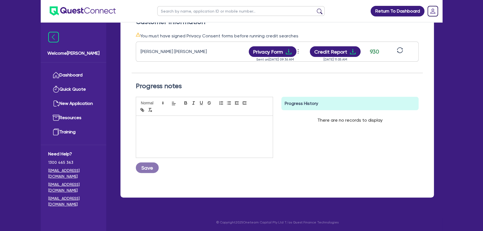
click at [191, 137] on div at bounding box center [204, 137] width 137 height 42
drag, startPoint x: 154, startPoint y: 120, endPoint x: 139, endPoint y: 121, distance: 14.3
click at [139, 121] on div "im gayyyy" at bounding box center [204, 137] width 137 height 42
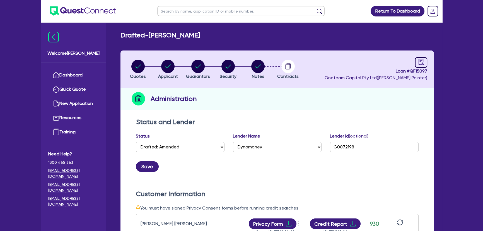
scroll to position [0, 0]
click at [78, 5] on ul at bounding box center [78, 11] width 75 height 22
click at [81, 12] on img at bounding box center [83, 10] width 66 height 9
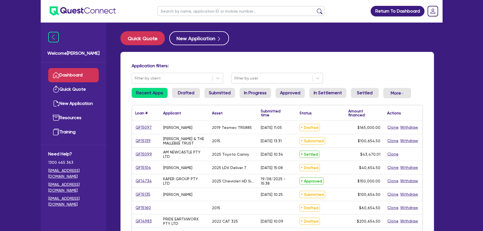
click at [210, 11] on input "text" at bounding box center [240, 11] width 167 height 10
type input "Marchese"
click at [315, 8] on button "submit" at bounding box center [319, 12] width 9 height 8
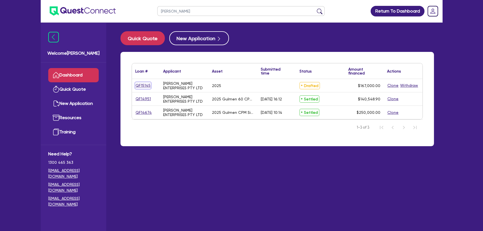
click at [143, 83] on link "QF15145" at bounding box center [143, 85] width 16 height 6
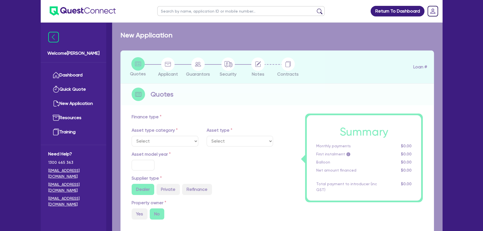
select select "SECONDARY_ASSETS"
type input "2025"
radio input "true"
type input "167,000"
type input "5"
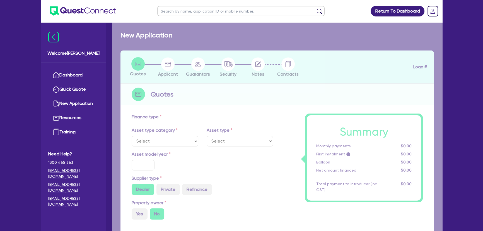
type input "8,350"
type input "9.99"
type input "495"
type input "990"
select select "PRINTING_AND_PACKAGING_EQUIPMENT"
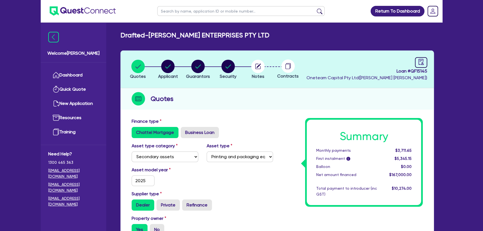
click at [97, 18] on ul at bounding box center [78, 11] width 75 height 22
click at [97, 16] on ul at bounding box center [78, 11] width 75 height 22
click at [97, 11] on img at bounding box center [83, 10] width 66 height 9
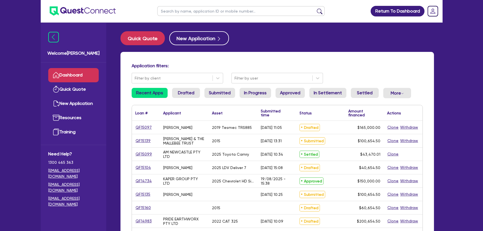
click at [173, 22] on header "Return To Dashboard Edit Profile Logout" at bounding box center [242, 11] width 402 height 22
click at [171, 13] on input "text" at bounding box center [240, 11] width 167 height 10
type input "marchese"
click at [315, 8] on button "submit" at bounding box center [319, 12] width 9 height 8
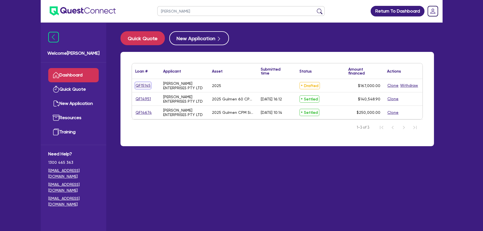
click at [142, 88] on link "QF15145" at bounding box center [143, 85] width 16 height 6
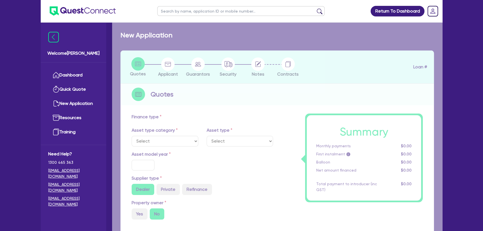
select select "SECONDARY_ASSETS"
type input "2025"
radio input "true"
type input "167,000"
type input "5"
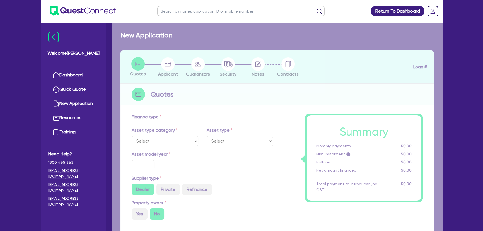
type input "8,350"
type input "9.99"
type input "495"
type input "990"
select select "PRINTING_AND_PACKAGING_EQUIPMENT"
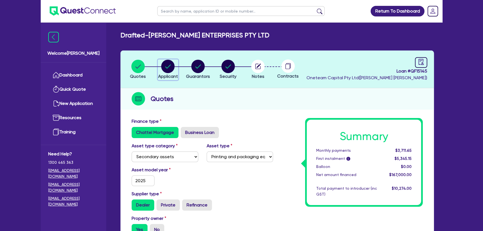
click at [168, 64] on circle "button" at bounding box center [167, 66] width 13 height 13
select select "COMPANY"
select select "MANUFACTURING"
select select "PULP_AND_PAPER"
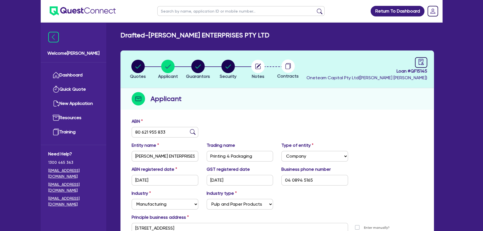
click at [212, 64] on li "Guarantors" at bounding box center [198, 69] width 30 height 20
click at [202, 66] on circle "button" at bounding box center [197, 66] width 13 height 13
select select "MR"
select select "WA"
select select "MARRIED"
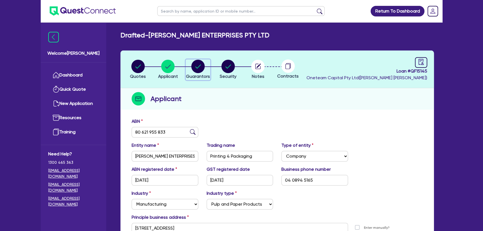
select select "PROPERTY"
select select "TRUCK"
select select "EQUIPMENT"
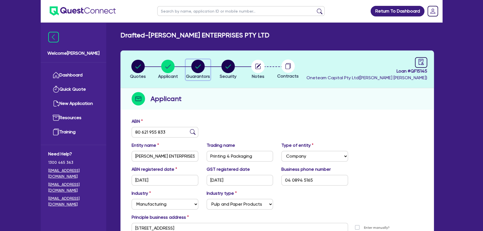
select select "CASH"
select select "TRAILER"
select select "MORTGAGE"
select select "TRUCK_LOAN"
select select "EQUIPMENT_LOAN"
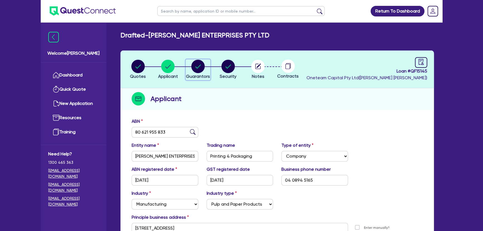
select select "TRUCK_LOAN"
select select "OTHER"
select select "MRS"
select select "WA"
select select "MARRIED"
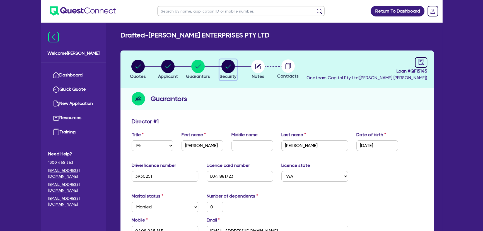
click at [226, 65] on circle "button" at bounding box center [227, 66] width 13 height 13
select select "SECONDARY_ASSETS"
select select "PRINTING_AND_PACKAGING_EQUIPMENT"
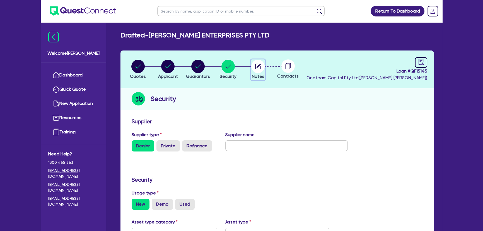
click at [262, 67] on circle "button" at bounding box center [257, 66] width 13 height 13
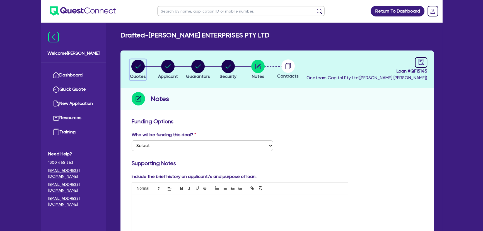
click at [135, 64] on circle "button" at bounding box center [137, 66] width 13 height 13
select select "SECONDARY_ASSETS"
select select "PRINTING_AND_PACKAGING_EQUIPMENT"
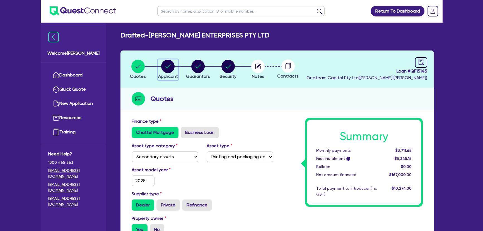
click at [165, 61] on circle "button" at bounding box center [167, 66] width 13 height 13
select select "COMPANY"
select select "MANUFACTURING"
select select "PULP_AND_PAPER"
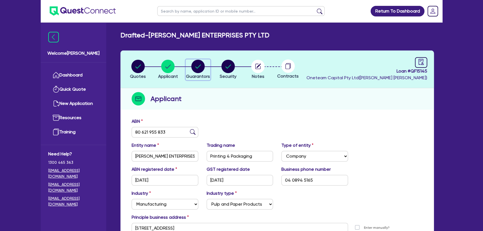
click at [198, 63] on circle "button" at bounding box center [197, 66] width 13 height 13
select select "MR"
select select "WA"
select select "MARRIED"
select select "PROPERTY"
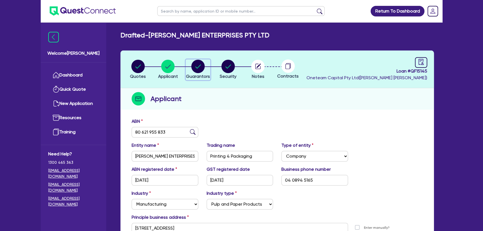
select select "TRUCK"
select select "EQUIPMENT"
select select "CASH"
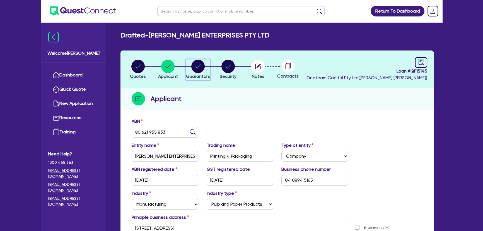
select select "TRAILER"
select select "MORTGAGE"
select select "TRUCK_LOAN"
select select "EQUIPMENT_LOAN"
select select "TRUCK_LOAN"
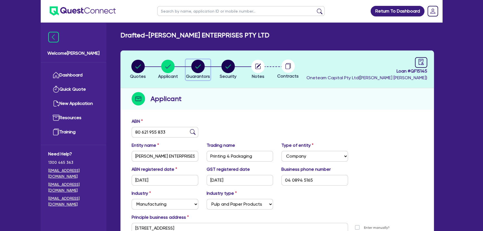
select select "OTHER"
select select "MRS"
select select "WA"
select select "MARRIED"
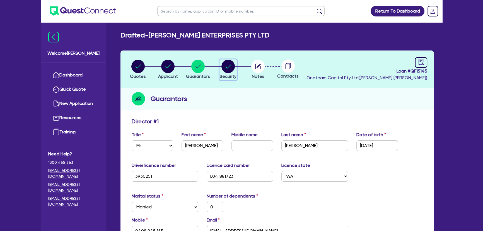
click at [222, 65] on circle "button" at bounding box center [227, 66] width 13 height 13
select select "SECONDARY_ASSETS"
select select "PRINTING_AND_PACKAGING_EQUIPMENT"
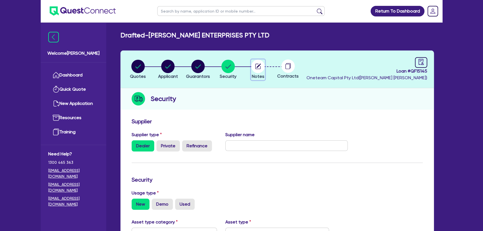
click at [256, 64] on circle "button" at bounding box center [257, 66] width 13 height 13
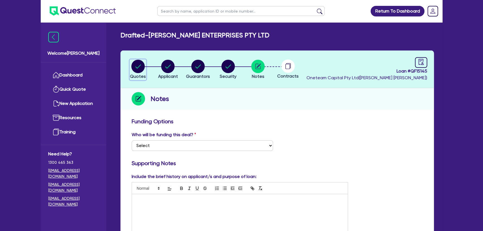
click at [140, 69] on circle "button" at bounding box center [137, 66] width 13 height 13
select select "SECONDARY_ASSETS"
select select "PRINTING_AND_PACKAGING_EQUIPMENT"
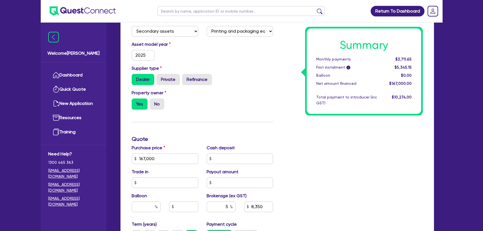
scroll to position [152, 0]
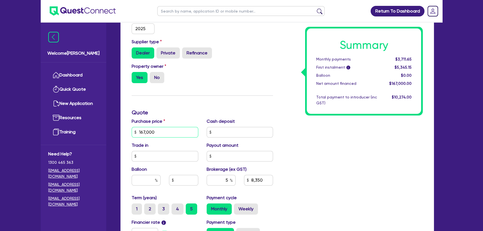
click at [156, 127] on input "167,000" at bounding box center [165, 132] width 67 height 11
type input "117,000"
click at [365, 165] on div "Summary Monthly payments Calculating... First instalment i Calculating... Ballo…" at bounding box center [352, 129] width 150 height 326
type input "5,850"
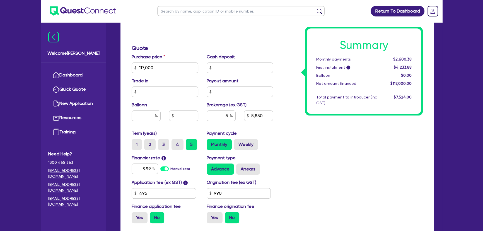
scroll to position [254, 0]
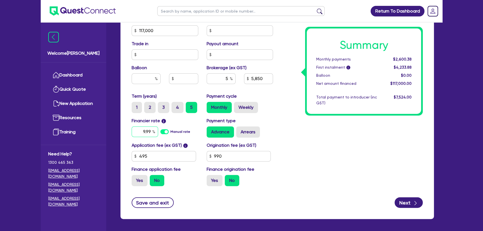
click at [145, 130] on input "9.99" at bounding box center [145, 131] width 26 height 11
type input "17.95"
type input "5,850"
click at [227, 76] on input "5" at bounding box center [221, 78] width 29 height 11
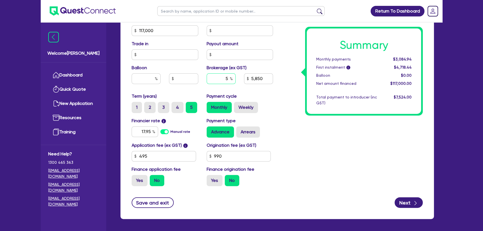
click at [227, 76] on input "5" at bounding box center [221, 78] width 29 height 11
type input "8"
type input "9,360"
click at [325, 133] on div "Summary Monthly payments Calculating... First instalment i Calculating... Ballo…" at bounding box center [352, 27] width 150 height 326
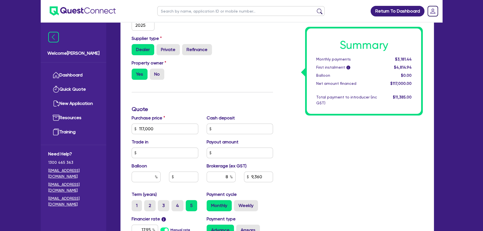
scroll to position [152, 0]
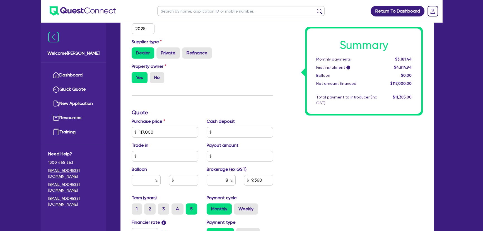
drag, startPoint x: 354, startPoint y: 150, endPoint x: 349, endPoint y: 150, distance: 5.3
click at [354, 150] on div "Summary Monthly payments $3,181.44 First instalment i $4,814.94 Balloon $0.00 N…" at bounding box center [352, 129] width 150 height 326
click at [90, 11] on img at bounding box center [83, 10] width 66 height 9
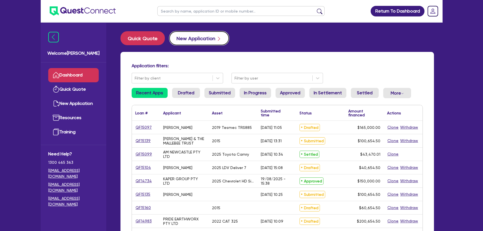
click at [202, 37] on button "New Application" at bounding box center [199, 38] width 60 height 14
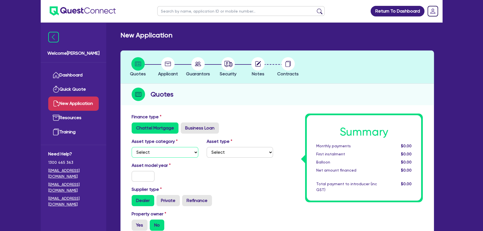
click at [176, 151] on select "Select Cars and light trucks Primary assets Secondary assets Tertiary assets" at bounding box center [165, 152] width 67 height 11
select select "SECONDARY_ASSETS"
click at [132, 147] on select "Select Cars and light trucks Primary assets Secondary assets Tertiary assets" at bounding box center [165, 152] width 67 height 11
click at [215, 158] on div "Asset type category Select Cars and light trucks Primary assets Secondary asset…" at bounding box center [202, 150] width 150 height 24
click at [216, 156] on select "Select Generators and compressors Engineering and toolmaking Woodworking and me…" at bounding box center [240, 152] width 67 height 11
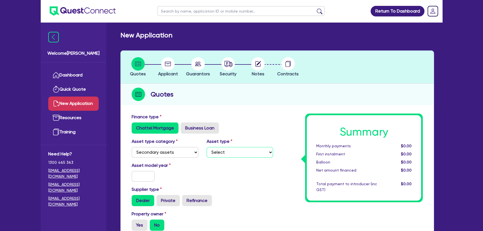
select select "PRINTING_AND_PACKAGING_EQUIPMENT"
click at [207, 147] on select "Select Generators and compressors Engineering and toolmaking Woodworking and me…" at bounding box center [240, 152] width 67 height 11
click at [140, 178] on input "text" at bounding box center [143, 176] width 23 height 11
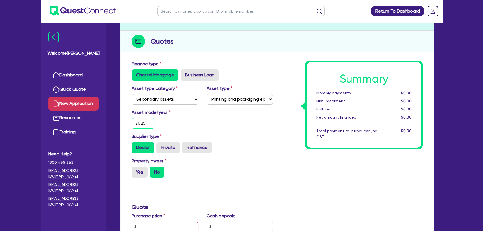
scroll to position [101, 0]
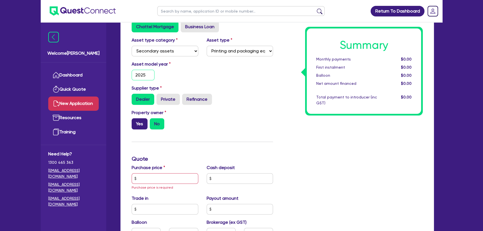
type input "2025"
click at [139, 123] on label "Yes" at bounding box center [140, 123] width 16 height 11
click at [135, 122] on input "Yes" at bounding box center [134, 120] width 4 height 4
radio input "true"
click at [151, 180] on input "text" at bounding box center [165, 178] width 67 height 11
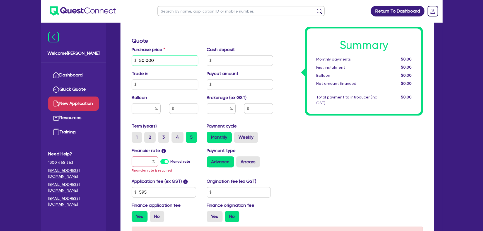
scroll to position [228, 0]
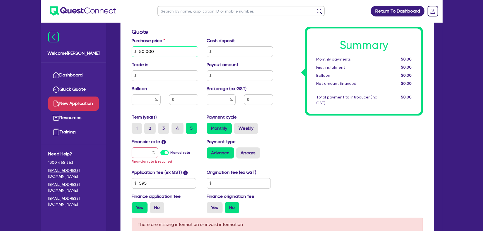
type input "50,000"
click at [132, 153] on input "text" at bounding box center [145, 152] width 26 height 11
type input "8"
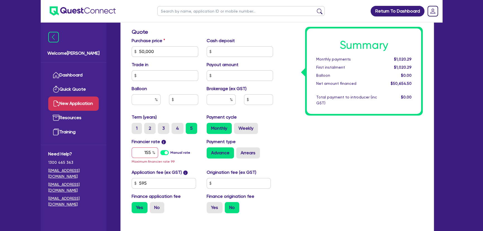
click at [359, 157] on div "Summary Monthly payments $1,020.29 First instalment $1,020.29 Balloon $0.00 Net…" at bounding box center [352, 51] width 150 height 332
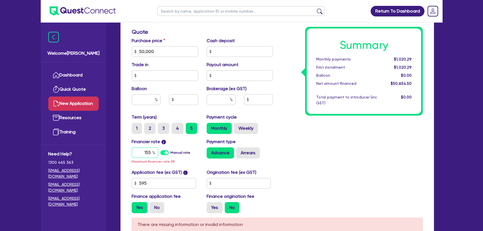
click at [146, 154] on input "155" at bounding box center [145, 152] width 26 height 11
click at [149, 153] on input "155" at bounding box center [145, 152] width 26 height 11
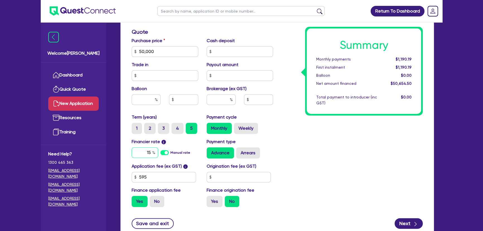
type input "15"
click at [368, 154] on div "Summary Monthly payments $1,190.19 First instalment $1,190.19 Balloon $0.00 Net…" at bounding box center [352, 48] width 150 height 326
click at [222, 99] on input "text" at bounding box center [221, 99] width 29 height 11
type input "3"
type input "1,519.64"
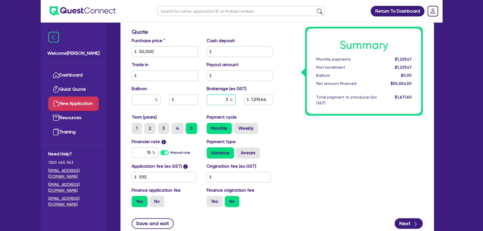
type input "3"
drag, startPoint x: 223, startPoint y: 102, endPoint x: 232, endPoint y: 102, distance: 9.2
click at [232, 102] on div "3" at bounding box center [221, 99] width 29 height 11
type input "1,519.64"
click at [136, 150] on input "15" at bounding box center [145, 152] width 26 height 11
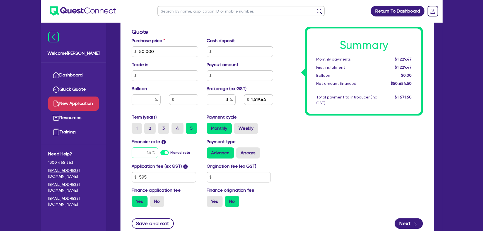
click at [136, 150] on input "15" at bounding box center [145, 152] width 26 height 11
type input "13"
type input "1,519.64"
click at [340, 146] on div "Summary Monthly payments $1,229.47 First instalment $1,229.47 Balloon $0.00 Net…" at bounding box center [352, 48] width 150 height 326
drag, startPoint x: 223, startPoint y: 99, endPoint x: 234, endPoint y: 100, distance: 11.2
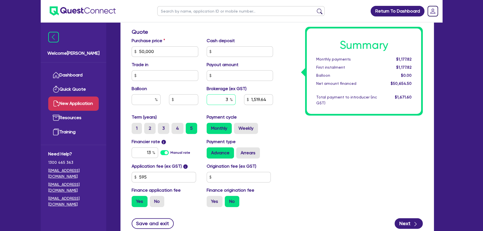
click at [234, 100] on input "3" at bounding box center [221, 99] width 29 height 11
type input "4"
click at [339, 130] on div "Summary Monthly payments $1,177.82 First instalment $1,177.82 Balloon $0.00 Net…" at bounding box center [352, 48] width 150 height 326
click at [315, 127] on div "Summary Monthly payments $1,190.37 First instalment $1,190.37 Balloon $0.00 Net…" at bounding box center [352, 48] width 150 height 326
drag, startPoint x: 252, startPoint y: 100, endPoint x: 278, endPoint y: 100, distance: 25.9
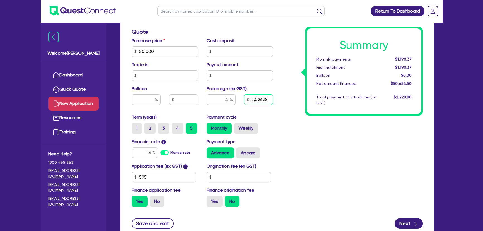
click at [278, 100] on div "Finance type Chattel Mortgage Business Loan Asset type category Select Cars and…" at bounding box center [277, 48] width 300 height 326
type input "2,026.18"
click at [252, 131] on label "Weekly" at bounding box center [246, 128] width 24 height 11
click at [238, 126] on input "Weekly" at bounding box center [236, 125] width 4 height 4
radio input "true"
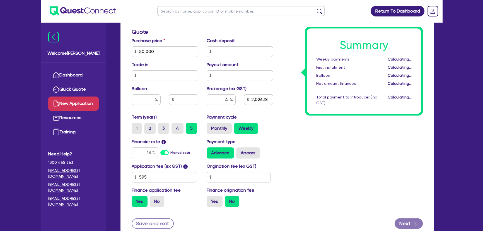
type input "2,026.18"
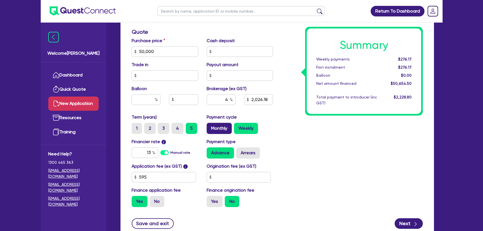
click at [213, 126] on label "Monthly" at bounding box center [219, 128] width 25 height 11
click at [210, 126] on input "Monthly" at bounding box center [209, 125] width 4 height 4
radio input "true"
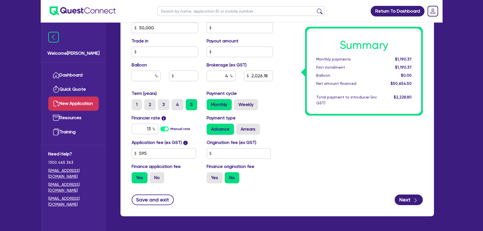
scroll to position [254, 0]
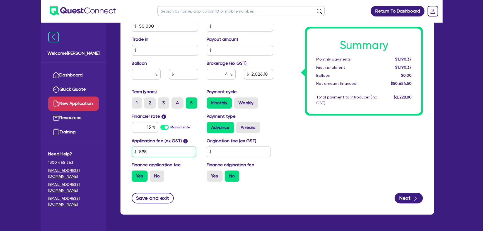
click at [159, 156] on input "595" at bounding box center [164, 151] width 64 height 11
click at [224, 156] on input "text" at bounding box center [239, 151] width 64 height 11
type input "2,026.18"
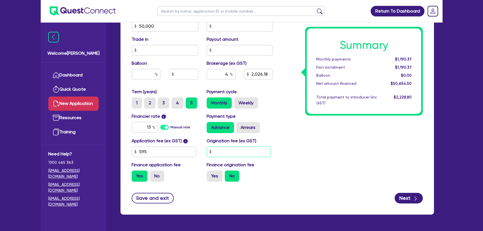
type input "5"
type input "2,026.18"
type input "595"
click at [393, 155] on div "Summary Monthly payments $1,190.37 First instalment $1,195.87 Balloon $0.00 Net…" at bounding box center [352, 23] width 150 height 326
click at [402, 198] on button "Next" at bounding box center [409, 198] width 28 height 11
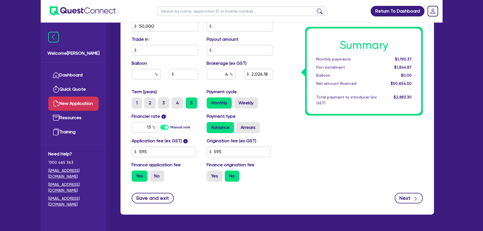
type input "2,026.18"
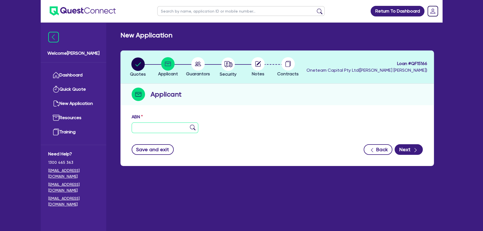
click at [156, 128] on input "text" at bounding box center [165, 127] width 67 height 11
click at [150, 134] on div "ABN" at bounding box center [277, 126] width 300 height 24
click at [149, 130] on input "text" at bounding box center [165, 127] width 67 height 11
paste input "36 004 763 526"
type input "36 004 763 526"
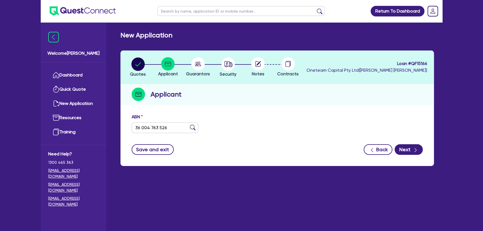
click at [191, 125] on img at bounding box center [193, 128] width 6 height 6
type input "OFFICEWORKS LTD"
type input "FLEXIWORKS"
select select "COMPANY"
type input "09/02/2000"
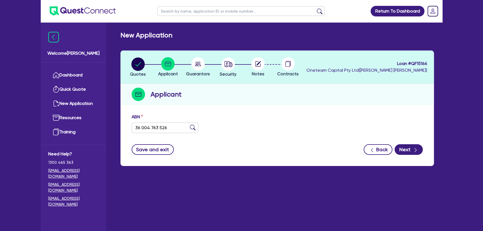
type input "01/07/2000"
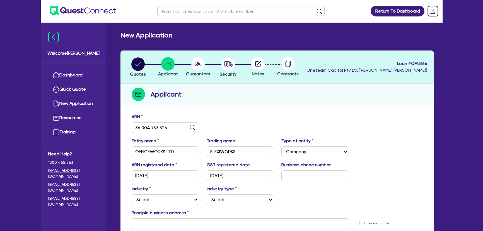
scroll to position [60, 0]
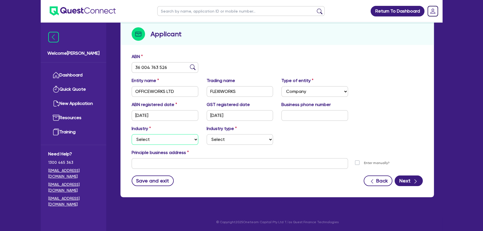
click at [157, 135] on select "Select Accomodation & Food Services Administrative & Support Services Agricultu…" at bounding box center [165, 139] width 67 height 11
click at [132, 134] on select "Select Accomodation & Food Services Administrative & Support Services Agricultu…" at bounding box center [165, 139] width 67 height 11
click at [226, 139] on select "Select Artists Musicians Writers Performers Venue Operators Sports Venue Gyms S…" at bounding box center [240, 139] width 67 height 11
click at [181, 141] on select "Select Accomodation & Food Services Administrative & Support Services Agricultu…" at bounding box center [165, 139] width 67 height 11
click at [132, 134] on select "Select Accomodation & Food Services Administrative & Support Services Agricultu…" at bounding box center [165, 139] width 67 height 11
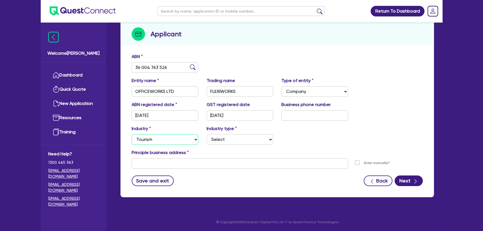
click at [150, 136] on select "Select Accomodation & Food Services Administrative & Support Services Agricultu…" at bounding box center [165, 139] width 67 height 11
select select "RETAIL_WHOLESALE_TRADE"
click at [132, 134] on select "Select Accomodation & Food Services Administrative & Support Services Agricultu…" at bounding box center [165, 139] width 67 height 11
click at [227, 139] on select "Select Electrical, Electronic & Whitegoods Floor Coverings, Furniture & Housewa…" at bounding box center [240, 139] width 67 height 11
select select "ELECTRICAL"
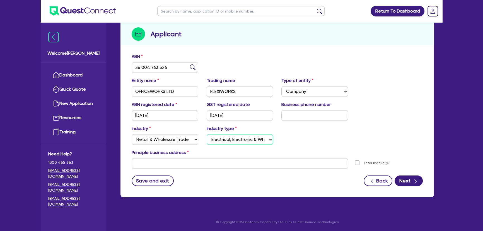
click at [207, 134] on select "Select Electrical, Electronic & Whitegoods Floor Coverings, Furniture & Housewa…" at bounding box center [240, 139] width 67 height 11
click at [198, 162] on input "text" at bounding box center [240, 163] width 216 height 11
click at [183, 166] on input "text" at bounding box center [240, 163] width 216 height 11
paste input "Chadstone, VIC"
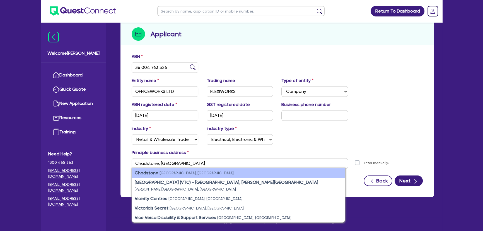
click at [165, 175] on li "Chadstone VIC, Australia" at bounding box center [238, 172] width 213 height 9
type input "Chadstone VIC 3148"
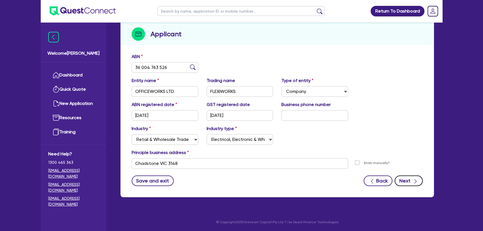
click at [415, 184] on button "Next" at bounding box center [409, 180] width 28 height 11
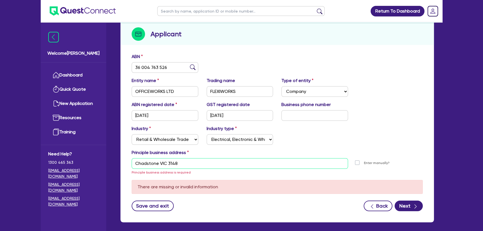
click at [235, 163] on input "Chadstone VIC 3148" at bounding box center [240, 163] width 216 height 11
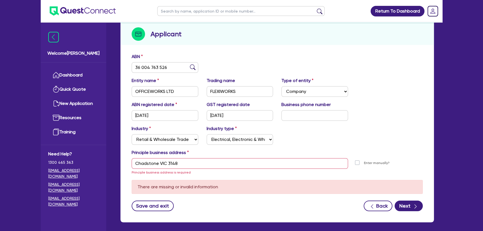
drag, startPoint x: 205, startPoint y: 168, endPoint x: 133, endPoint y: 165, distance: 72.0
click at [133, 165] on div "Chadstone VIC 3148 Principle business address is required" at bounding box center [239, 166] width 225 height 17
click at [315, 118] on input "text" at bounding box center [314, 115] width 67 height 11
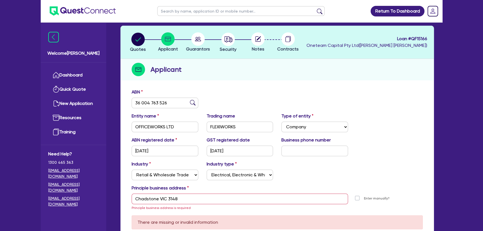
scroll to position [0, 0]
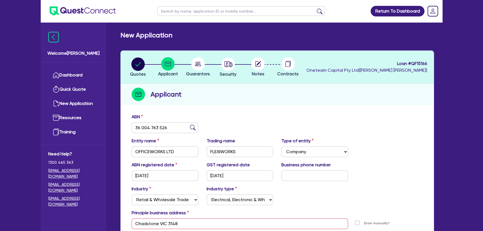
click at [202, 67] on circle at bounding box center [197, 63] width 13 height 13
click at [226, 65] on icon "button" at bounding box center [228, 64] width 8 height 6
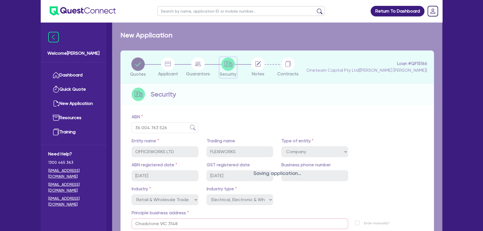
select select "SECONDARY_ASSETS"
select select "PRINTING_AND_PACKAGING_EQUIPMENT"
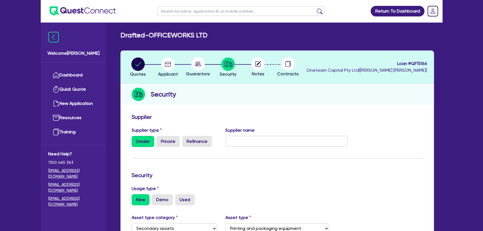
click at [195, 67] on circle at bounding box center [197, 63] width 13 height 13
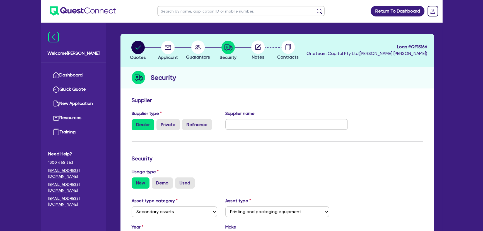
scroll to position [25, 0]
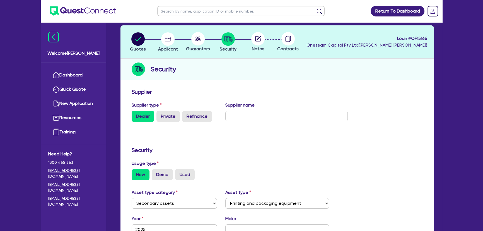
click at [202, 42] on circle at bounding box center [197, 38] width 13 height 13
click at [243, 125] on div "Supplier type Dealer Private Refinance Supplier name" at bounding box center [239, 114] width 225 height 25
click at [242, 119] on input "text" at bounding box center [286, 116] width 123 height 11
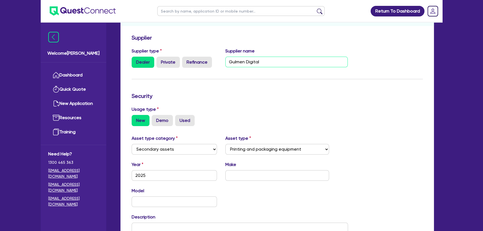
scroll to position [127, 0]
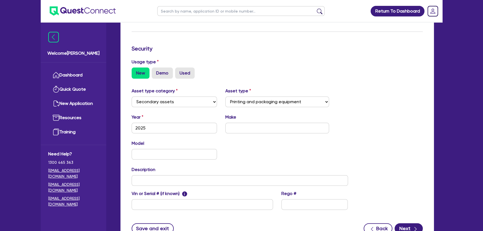
type input "Gulmen Digital"
click at [233, 125] on input "text" at bounding box center [277, 128] width 104 height 11
click at [184, 152] on input "text" at bounding box center [174, 154] width 85 height 11
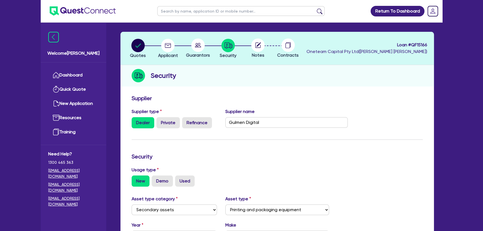
scroll to position [0, 0]
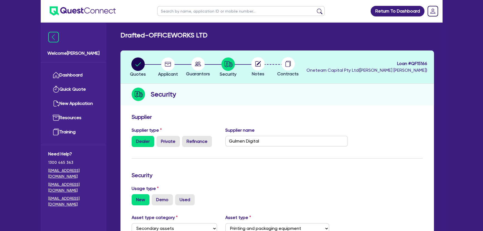
click at [195, 67] on circle at bounding box center [197, 63] width 13 height 13
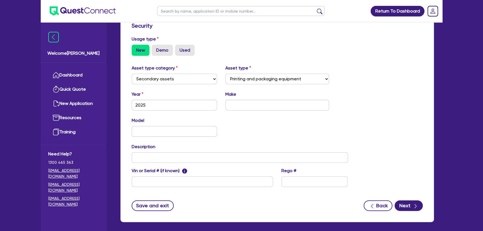
scroll to position [174, 0]
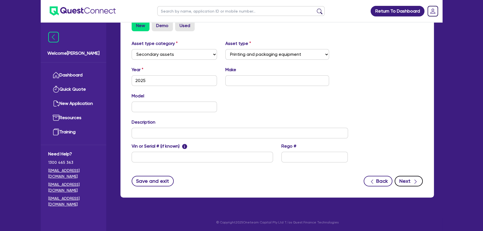
click at [411, 180] on button "Next" at bounding box center [409, 181] width 28 height 11
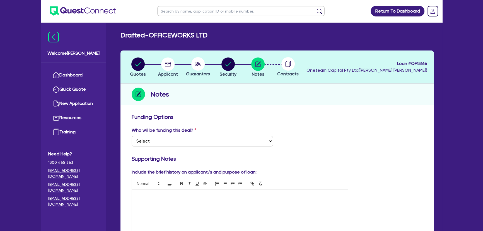
click at [192, 64] on circle at bounding box center [197, 63] width 13 height 13
click at [236, 63] on div "button" at bounding box center [228, 63] width 17 height 13
select select "SECONDARY_ASSETS"
select select "PRINTING_AND_PACKAGING_EQUIPMENT"
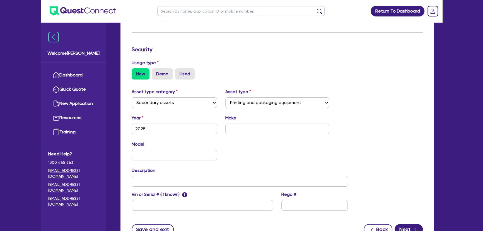
scroll to position [174, 0]
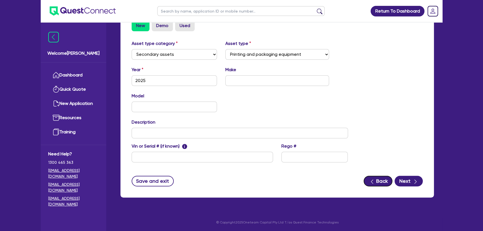
click at [375, 178] on div "button" at bounding box center [372, 180] width 6 height 7
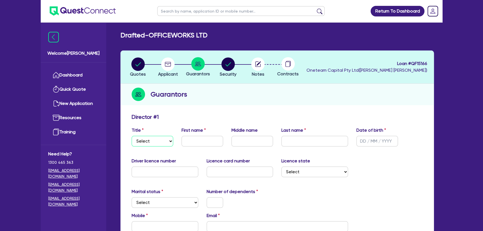
click at [154, 136] on select "Select Mr Mrs Ms Miss Dr" at bounding box center [153, 141] width 42 height 11
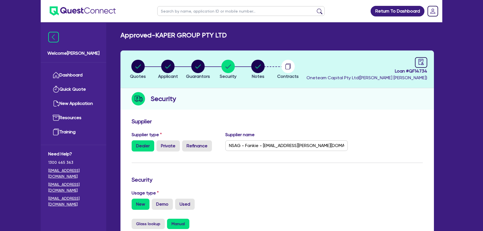
select select "CARS_AND_LIGHT_TRUCKS"
select select "PASSENGER_VEHICLES"
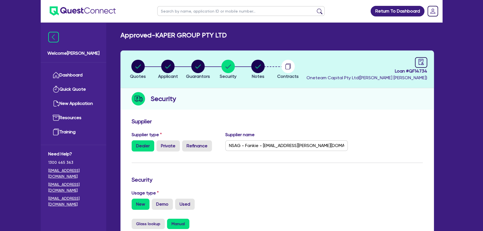
click at [270, 206] on div "New Demo Used" at bounding box center [277, 204] width 291 height 11
click at [252, 69] on icon "button" at bounding box center [257, 66] width 13 height 13
select select "Other"
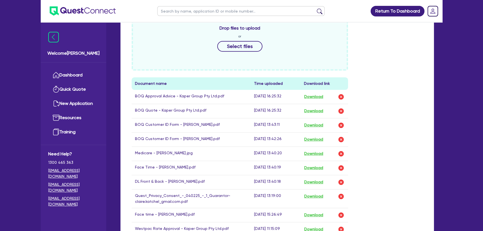
scroll to position [304, 0]
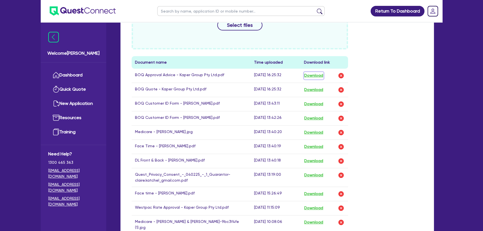
click at [315, 72] on button "Download" at bounding box center [314, 75] width 20 height 7
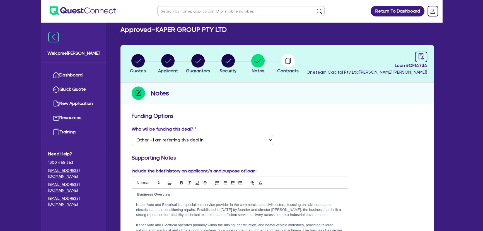
scroll to position [0, 0]
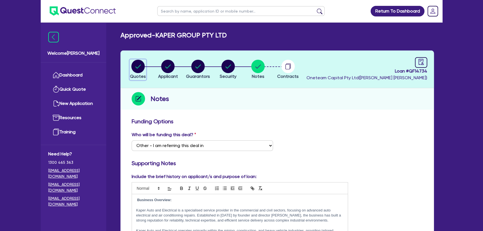
click at [139, 66] on circle "button" at bounding box center [137, 66] width 13 height 13
select select "CARS_AND_LIGHT_TRUCKS"
select select "PASSENGER_VEHICLES"
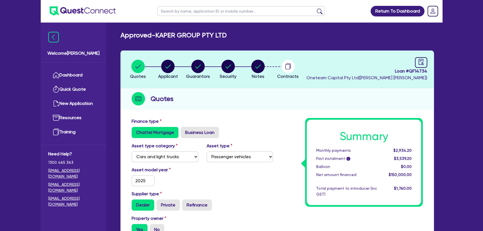
click at [83, 6] on img at bounding box center [83, 10] width 66 height 9
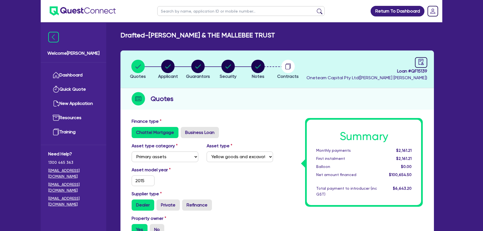
select select "PRIMARY_ASSETS"
select select "YELLOW_GOODS_AND_EXCAVATORS"
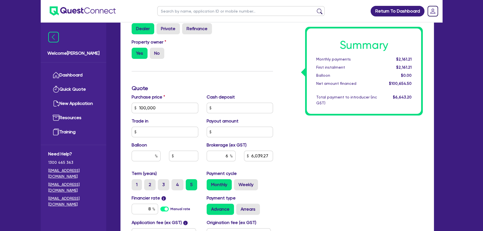
scroll to position [177, 0]
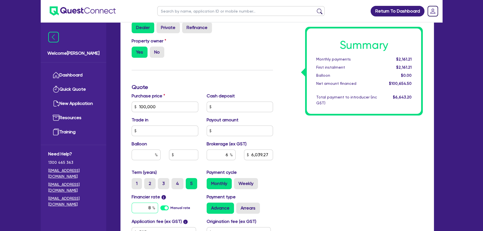
click at [144, 202] on input "8" at bounding box center [145, 207] width 26 height 11
click at [145, 208] on input "40.65" at bounding box center [145, 207] width 26 height 11
click at [143, 210] on input "10.65" at bounding box center [145, 207] width 26 height 11
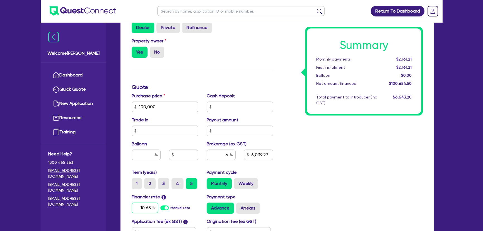
click at [143, 210] on input "10.65" at bounding box center [145, 207] width 26 height 11
type input "17.95"
type input "100,000"
type input "6,039.27"
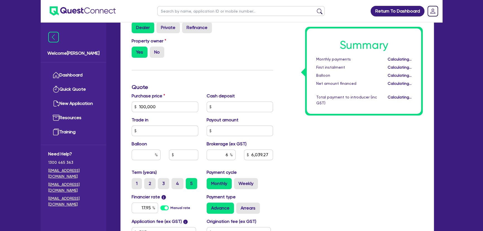
click at [377, 184] on div "Summary Monthly payments Calculating... First instalment Calculating... Balloon…" at bounding box center [352, 104] width 150 height 326
type input "100,000"
type input "6,039.27"
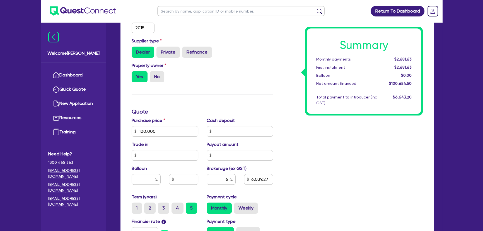
scroll to position [224, 0]
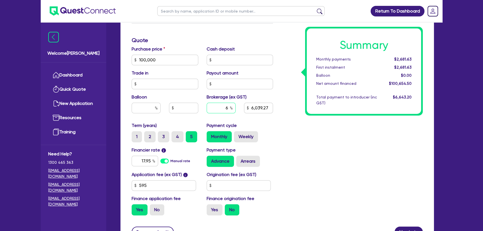
click at [221, 107] on input "6" at bounding box center [221, 108] width 29 height 11
type input "8"
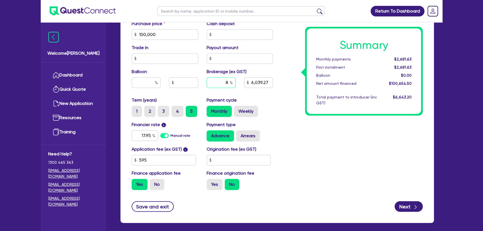
scroll to position [275, 0]
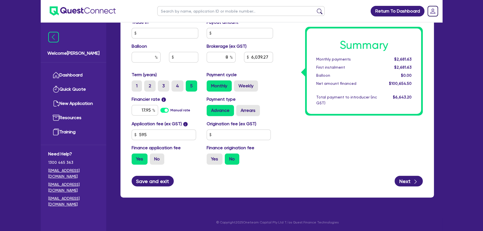
type input "100,000"
type input "6,039.27"
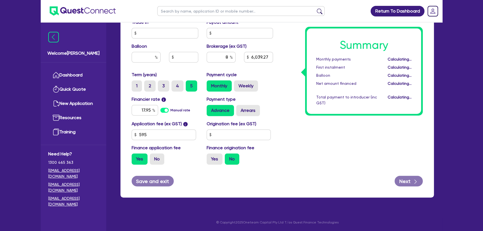
type input "100,000"
type input "8,052.36"
click at [153, 182] on button "Save and exit" at bounding box center [153, 181] width 42 height 11
type input "100,000"
type input "8,052.36"
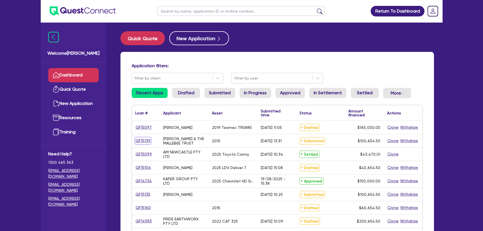
click at [142, 143] on link "QF15139" at bounding box center [143, 140] width 16 height 6
select select "PRIMARY_ASSETS"
select select "YELLOW_GOODS_AND_EXCAVATORS"
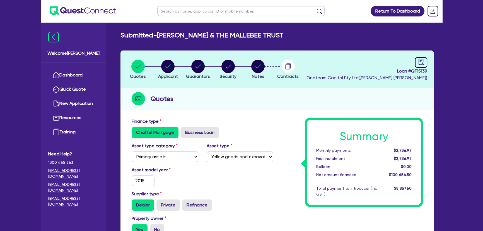
click at [80, 6] on img at bounding box center [83, 10] width 66 height 9
